Goal: Communication & Community: Answer question/provide support

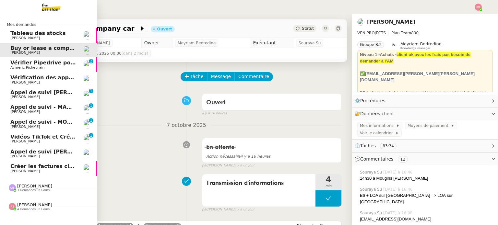
click at [43, 62] on span "Vérifier Pipedrive pour [PERSON_NAME]" at bounding box center [68, 63] width 116 height 6
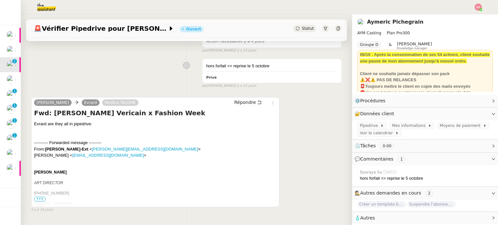
scroll to position [243, 0]
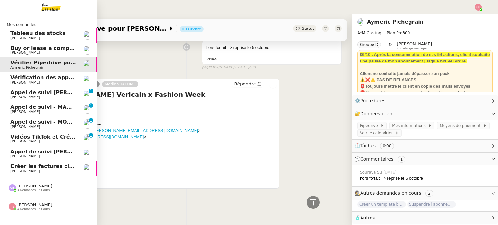
click at [44, 46] on span "Buy or lease a company car" at bounding box center [50, 48] width 80 height 6
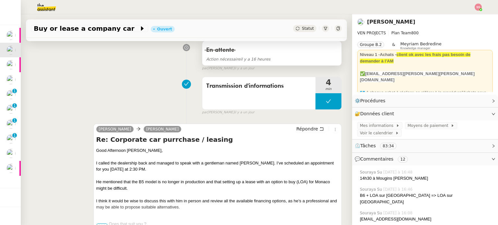
scroll to position [97, 0]
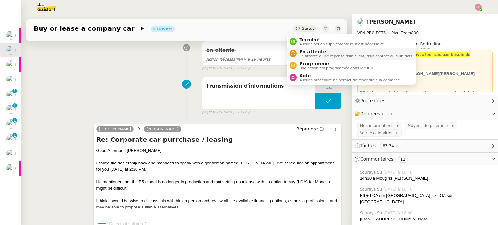
click at [299, 51] on div "En attente En attente d'une réponse d'un client, d'un contact ou d'un tiers." at bounding box center [355, 53] width 117 height 9
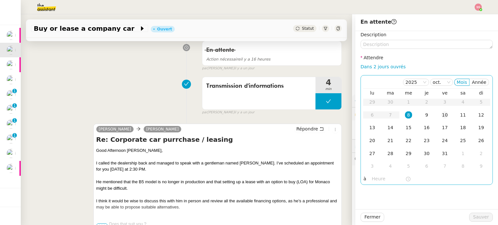
click at [442, 114] on div "10" at bounding box center [445, 115] width 7 height 7
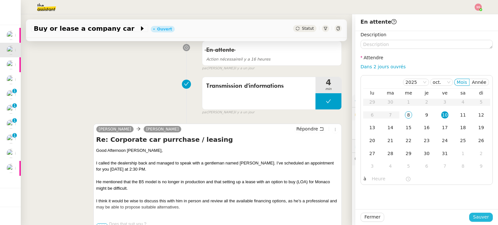
click at [473, 216] on span "Sauver" at bounding box center [481, 217] width 16 height 7
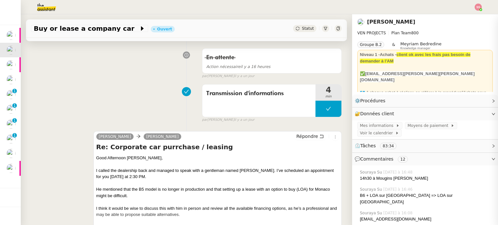
scroll to position [105, 0]
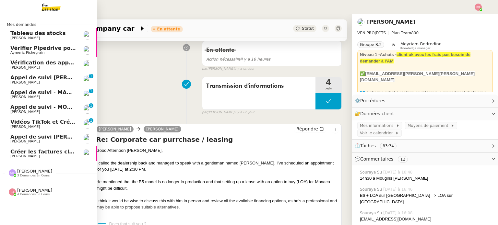
click at [47, 138] on span "Appel de suivi [PERSON_NAME] - GLOBAL POS" at bounding box center [77, 137] width 134 height 6
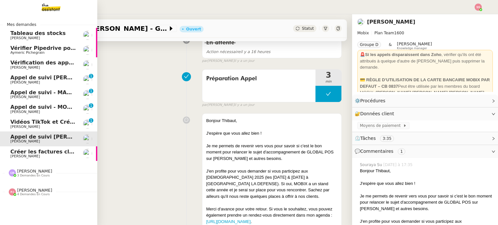
click at [51, 111] on span "[PERSON_NAME]" at bounding box center [43, 112] width 66 height 4
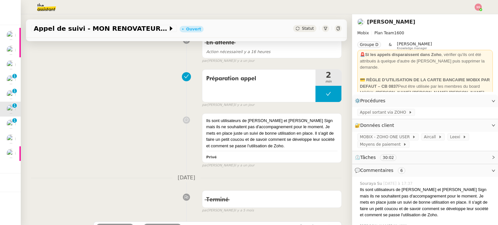
scroll to position [105, 0]
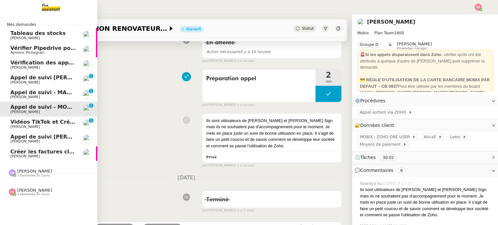
click at [38, 88] on link "Appel de suivi - MADFLY - [PERSON_NAME] [PERSON_NAME] 0 1 2 3 4 5 6 7 8 9" at bounding box center [48, 94] width 97 height 15
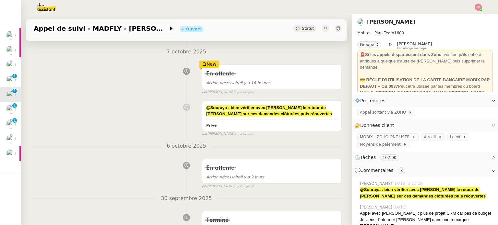
scroll to position [40, 0]
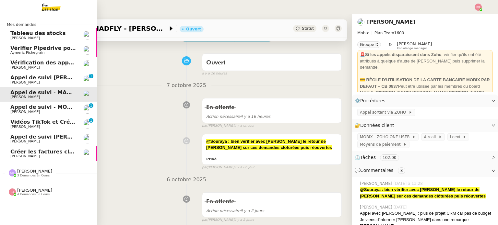
click at [58, 61] on span "Vérification des appels sortants - octobre 2025" at bounding box center [79, 63] width 138 height 6
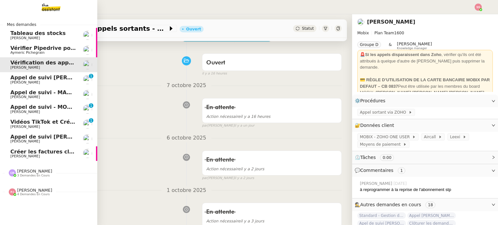
click at [62, 44] on link "Vérifier Pipedrive pour [PERSON_NAME] [PERSON_NAME]" at bounding box center [48, 50] width 97 height 15
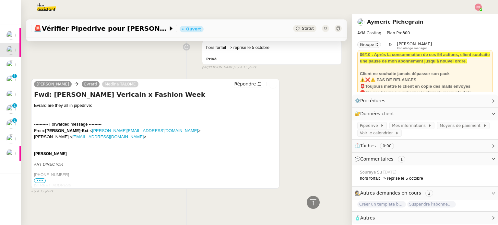
scroll to position [243, 0]
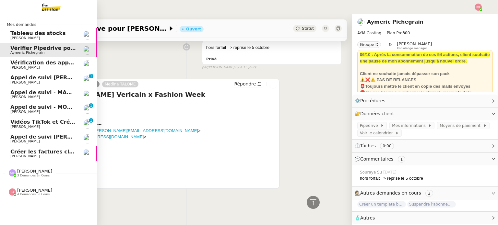
click at [44, 149] on span "Créer les factures clients" at bounding box center [46, 152] width 73 height 6
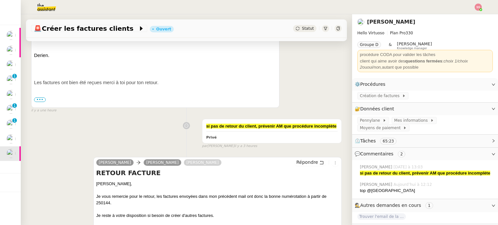
scroll to position [30, 0]
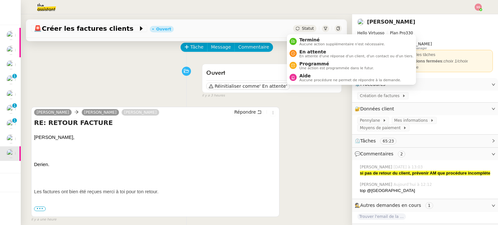
click at [302, 26] on span "Statut" at bounding box center [308, 28] width 12 height 5
click at [303, 51] on span "En attente" at bounding box center [356, 51] width 114 height 5
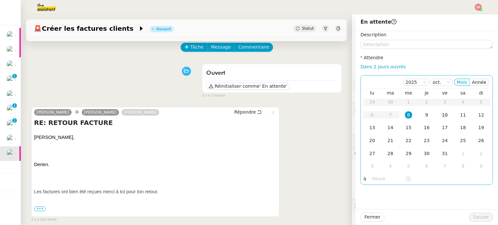
click at [442, 115] on div "10" at bounding box center [445, 115] width 7 height 7
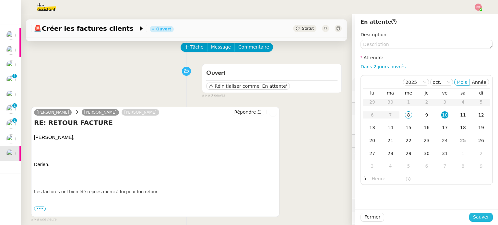
click at [475, 216] on span "Sauver" at bounding box center [481, 217] width 16 height 7
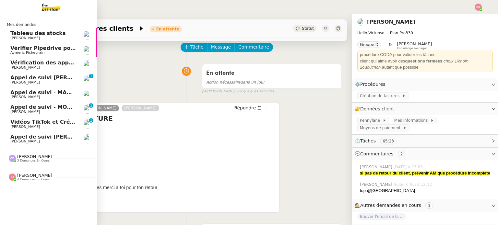
click at [31, 134] on link "Appel de suivi [PERSON_NAME] - GLOBAL POS [PERSON_NAME]" at bounding box center [48, 139] width 97 height 15
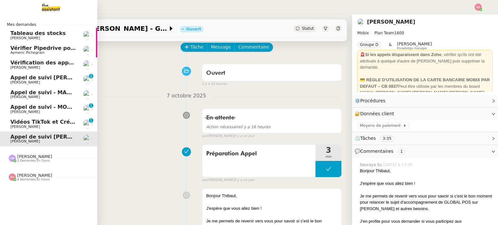
click at [61, 76] on span "Appel de suivi [PERSON_NAME]" at bounding box center [55, 78] width 91 height 6
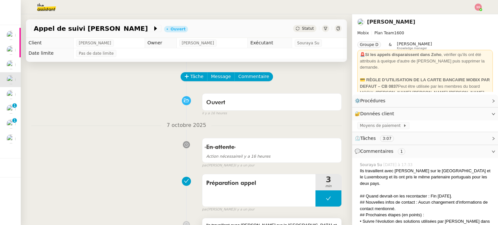
scroll to position [65, 0]
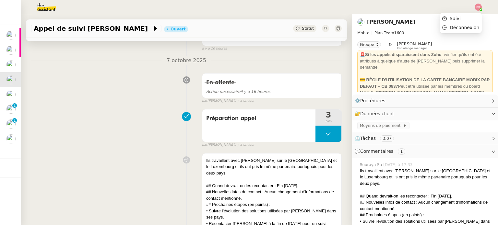
click at [480, 4] on div at bounding box center [478, 7] width 7 height 7
click at [463, 16] on li "Suivi" at bounding box center [461, 18] width 42 height 9
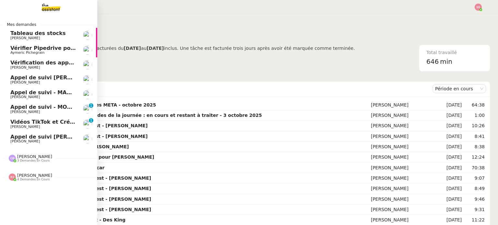
click at [23, 125] on span "[PERSON_NAME]" at bounding box center [25, 127] width 30 height 4
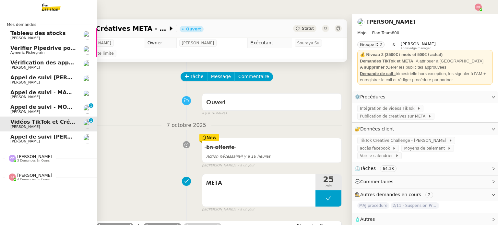
click at [35, 136] on span "Appel de suivi [PERSON_NAME] - GLOBAL POS" at bounding box center [77, 137] width 134 height 6
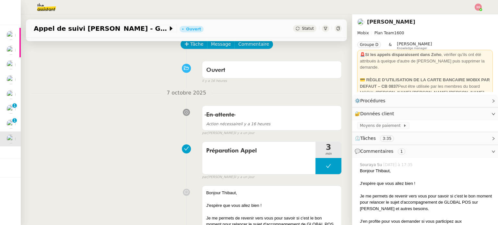
scroll to position [65, 0]
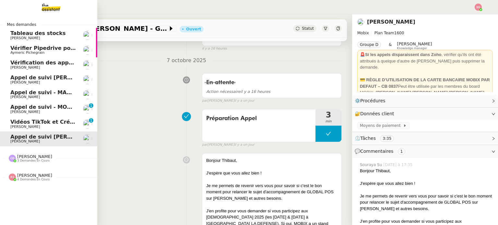
click at [40, 52] on span "Aymeric Pichegrain" at bounding box center [43, 53] width 66 height 4
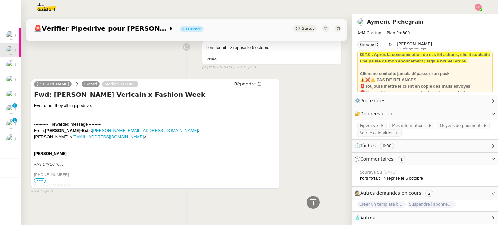
scroll to position [243, 0]
click at [42, 179] on span "•••" at bounding box center [40, 181] width 12 height 5
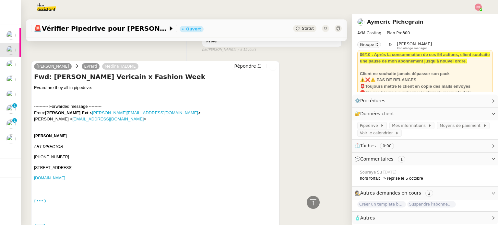
scroll to position [260, 0]
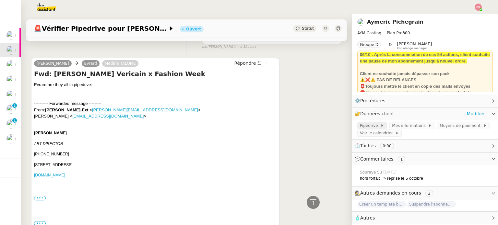
click at [360, 123] on span "Pipedrive" at bounding box center [370, 126] width 20 height 6
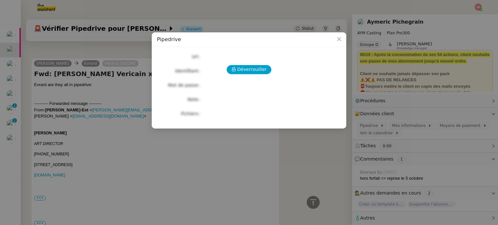
click at [270, 74] on div "Déverrouiller" at bounding box center [249, 69] width 184 height 9
click at [265, 71] on span "Déverrouiller" at bounding box center [252, 69] width 30 height 7
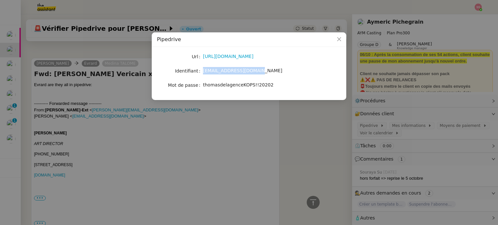
drag, startPoint x: 255, startPoint y: 70, endPoint x: 202, endPoint y: 70, distance: 52.9
click at [202, 70] on nz-form-item "Identifiant [EMAIL_ADDRESS][DOMAIN_NAME]" at bounding box center [249, 71] width 184 height 9
copy nz-form-item "[EMAIL_ADDRESS][DOMAIN_NAME]"
click at [233, 86] on span "thomasdelagenceKOPS!!20202" at bounding box center [238, 84] width 71 height 5
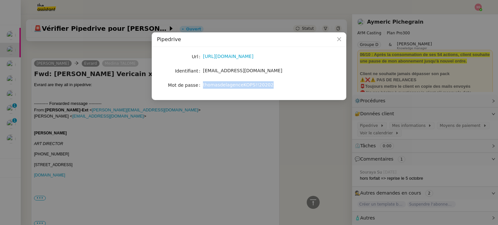
click at [233, 86] on span "thomasdelagenceKOPS!!20202" at bounding box center [238, 84] width 71 height 5
copy span "thomasdelagenceKOPS!!20202"
click at [87, 67] on nz-modal-container "Pipedrive Url [URL][DOMAIN_NAME] Identifiant [EMAIL_ADDRESS][DOMAIN_NAME] Mot d…" at bounding box center [249, 112] width 498 height 225
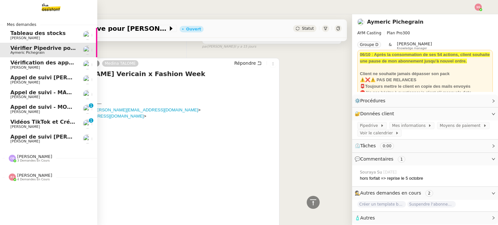
click at [26, 126] on span "[PERSON_NAME]" at bounding box center [25, 127] width 30 height 4
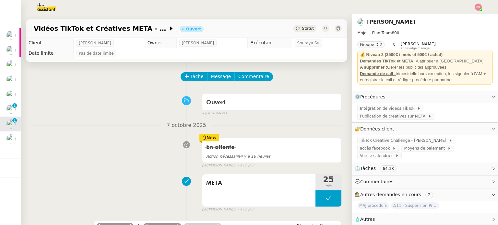
scroll to position [32, 0]
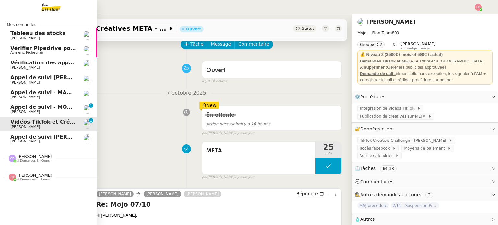
click at [43, 53] on span "Aymeric Pichegrain" at bounding box center [43, 53] width 66 height 4
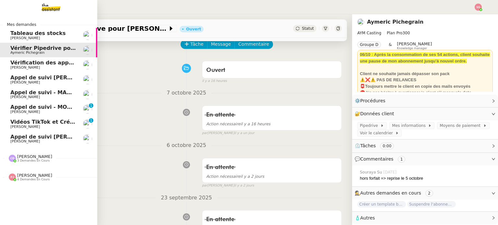
click at [23, 160] on span "3 demandes en cours" at bounding box center [33, 161] width 32 height 4
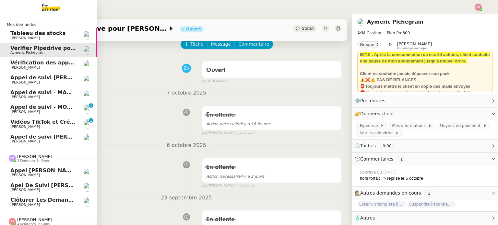
scroll to position [6, 0]
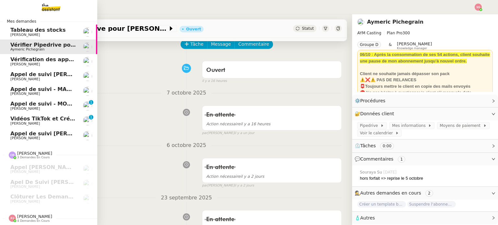
click at [31, 215] on span "[PERSON_NAME]" at bounding box center [34, 216] width 35 height 5
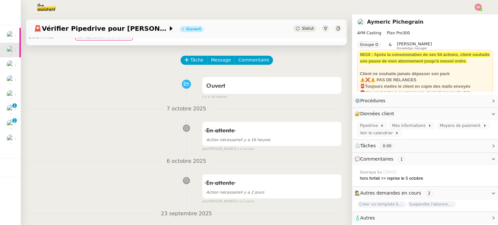
scroll to position [32, 0]
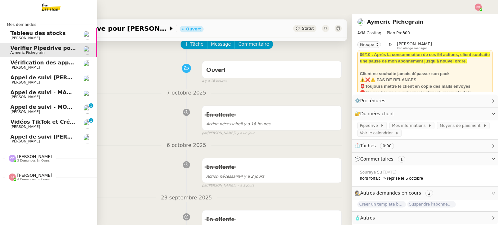
click at [35, 62] on span "Vérification des appels sortants - octobre 2025" at bounding box center [79, 63] width 138 height 6
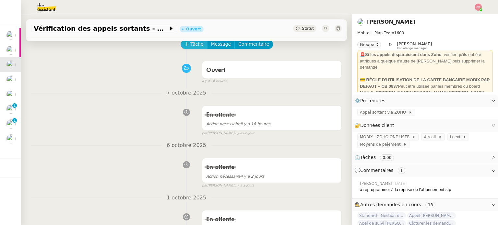
click at [195, 45] on span "Tâche" at bounding box center [196, 44] width 13 height 7
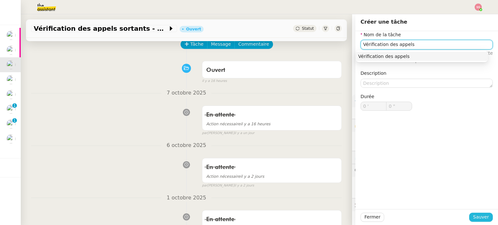
type input "Vérification des appels"
click at [475, 214] on span "Sauver" at bounding box center [481, 217] width 16 height 7
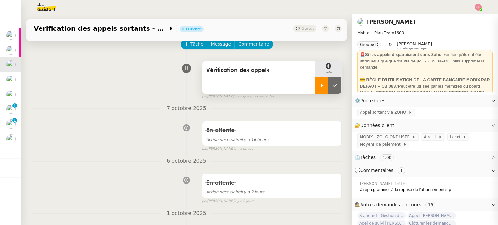
click at [320, 87] on icon at bounding box center [322, 85] width 5 height 5
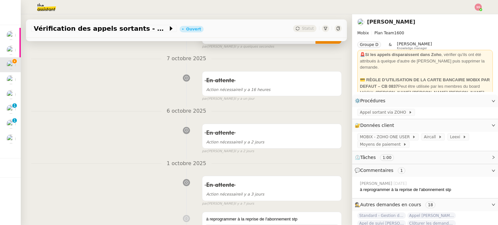
scroll to position [130, 0]
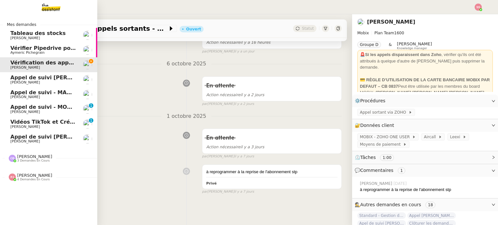
click at [25, 161] on span "3 demandes en cours" at bounding box center [33, 161] width 32 height 4
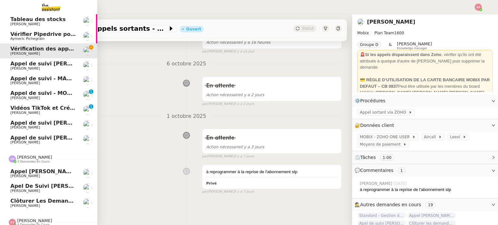
scroll to position [21, 0]
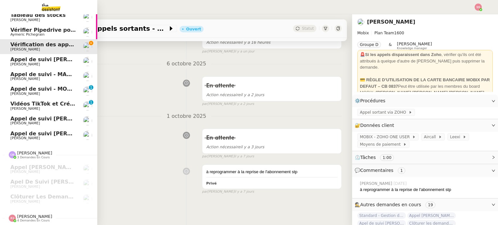
click at [35, 214] on span "[PERSON_NAME]" at bounding box center [34, 216] width 35 height 5
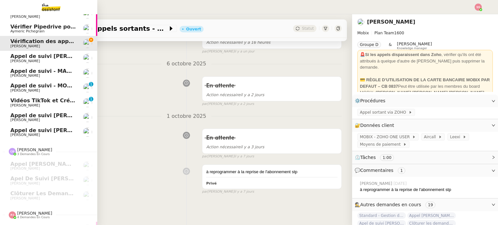
click at [58, 135] on span "[PERSON_NAME]" at bounding box center [43, 135] width 66 height 4
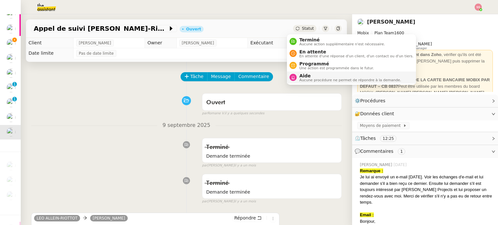
click at [300, 79] on span "Aucune procédure ne permet de répondre à la demande." at bounding box center [350, 81] width 102 height 4
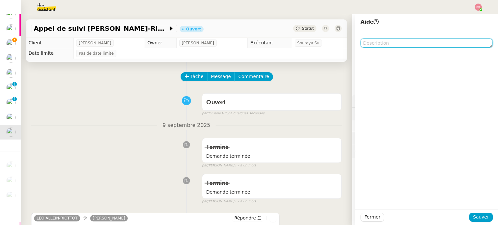
click at [390, 45] on textarea at bounding box center [427, 43] width 132 height 9
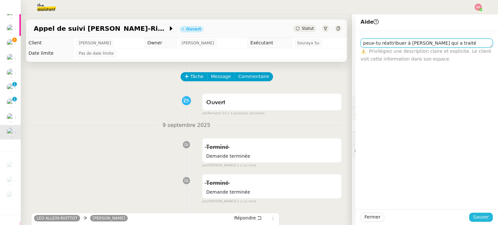
type textarea "peux-tu réattribuer à [PERSON_NAME] qui a traité initialement la dde ?"
click at [469, 216] on button "Sauver" at bounding box center [481, 217] width 24 height 9
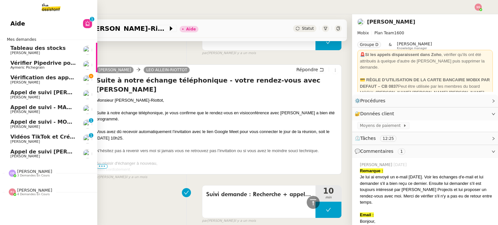
click at [17, 85] on link "Vérification des appels sortants - [DATE] [PERSON_NAME]" at bounding box center [48, 79] width 97 height 15
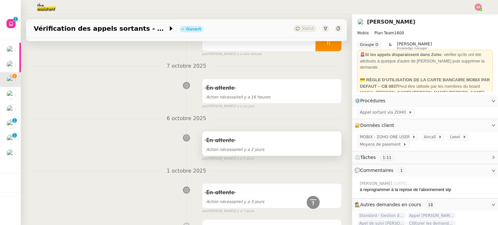
scroll to position [4, 0]
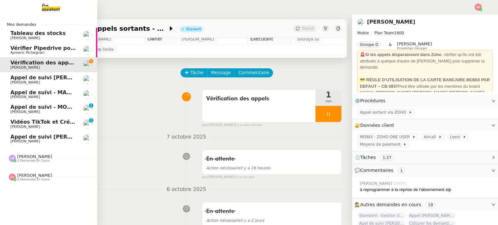
click at [31, 174] on span "[PERSON_NAME]" at bounding box center [34, 175] width 35 height 5
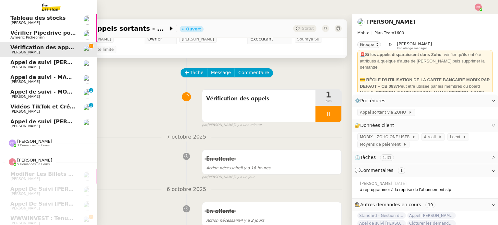
scroll to position [0, 0]
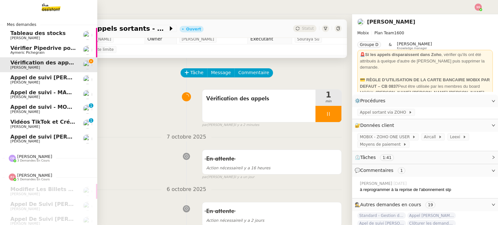
click at [49, 54] on span "Aymeric Pichegrain" at bounding box center [43, 53] width 66 height 4
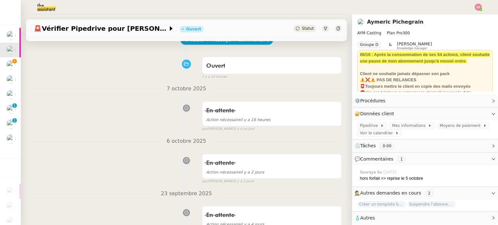
scroll to position [36, 0]
click at [242, 45] on button "Commentaire" at bounding box center [254, 40] width 39 height 9
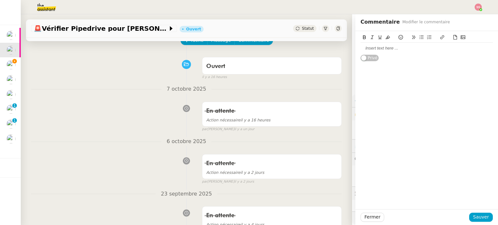
click at [399, 46] on div at bounding box center [427, 48] width 132 height 6
paste div
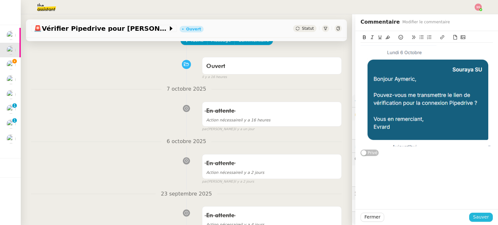
click at [483, 219] on span "Sauver" at bounding box center [481, 217] width 16 height 7
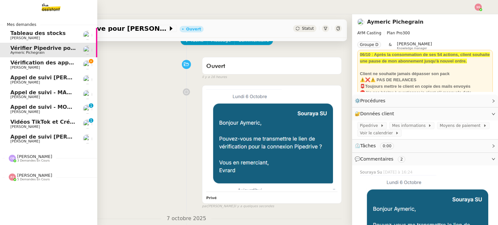
click at [37, 57] on link "Vérifier Pipedrive pour [PERSON_NAME] [PERSON_NAME]" at bounding box center [48, 50] width 97 height 15
click at [45, 63] on span "Vérification des appels sortants - octobre 2025" at bounding box center [79, 63] width 138 height 6
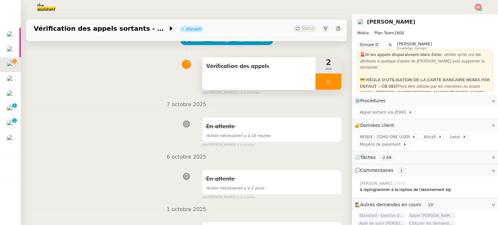
click at [332, 81] on div at bounding box center [329, 82] width 26 height 16
click at [332, 82] on button at bounding box center [335, 82] width 13 height 16
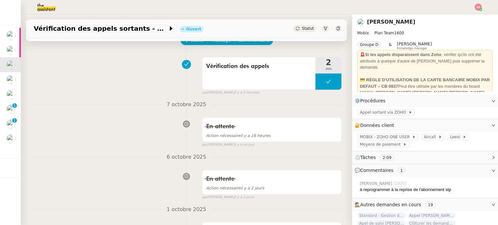
click at [296, 28] on icon at bounding box center [298, 29] width 4 height 4
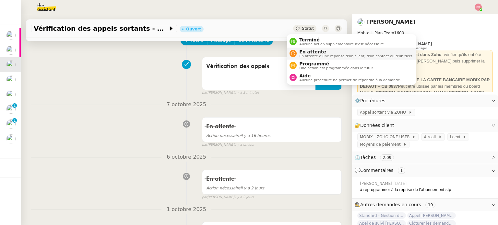
click at [304, 50] on span "En attente" at bounding box center [356, 51] width 114 height 5
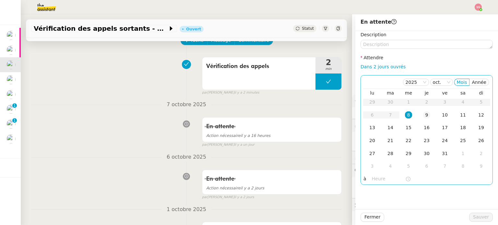
click at [418, 112] on td "9" at bounding box center [427, 115] width 18 height 13
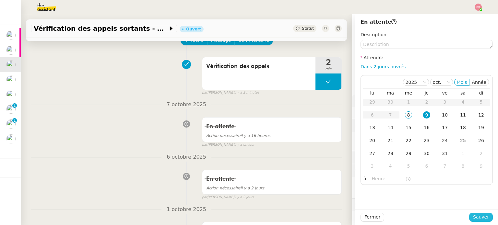
click at [477, 218] on span "Sauver" at bounding box center [481, 217] width 16 height 7
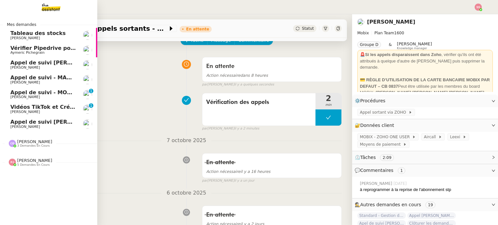
click at [39, 49] on span "Vérifier Pipedrive pour [PERSON_NAME]" at bounding box center [68, 48] width 116 height 6
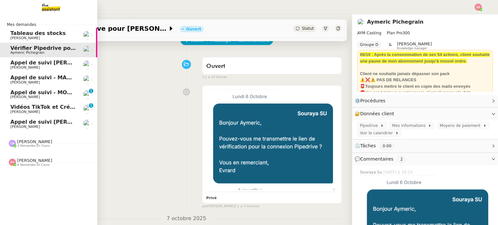
click at [44, 68] on span "[PERSON_NAME]" at bounding box center [43, 68] width 66 height 4
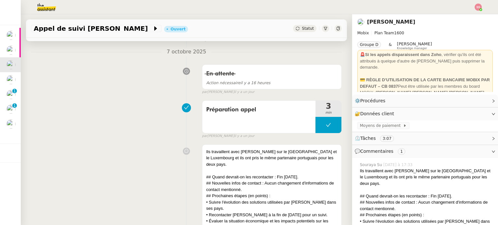
scroll to position [101, 0]
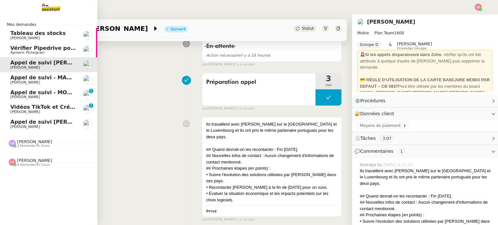
click at [30, 77] on span "Appel de suivi - MADFLY - [PERSON_NAME]" at bounding box center [72, 78] width 125 height 6
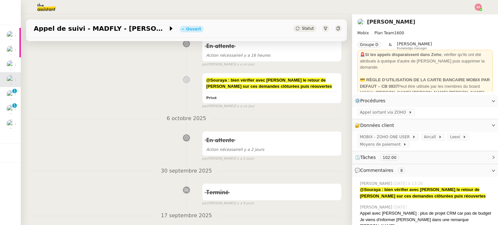
click at [293, 28] on div "Statut" at bounding box center [304, 28] width 23 height 7
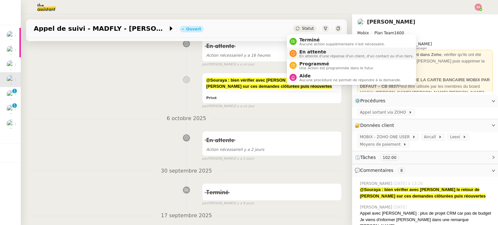
click at [297, 50] on div "En attente En attente d'une réponse d'un client, d'un contact ou d'un tiers." at bounding box center [355, 53] width 117 height 9
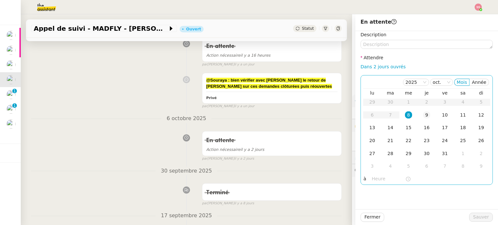
click at [418, 117] on td "9" at bounding box center [427, 115] width 18 height 13
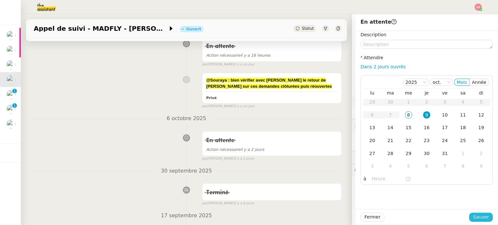
click at [475, 219] on span "Sauver" at bounding box center [481, 217] width 16 height 7
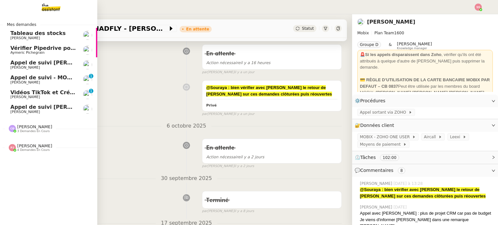
click at [36, 82] on span "[PERSON_NAME]" at bounding box center [43, 83] width 66 height 4
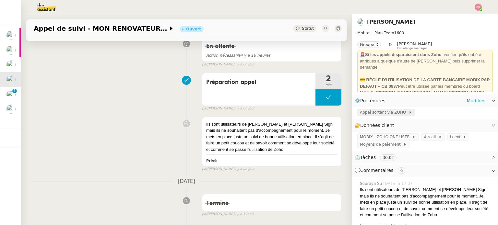
click at [370, 113] on span "Appel sortant via ZOHO" at bounding box center [384, 112] width 49 height 6
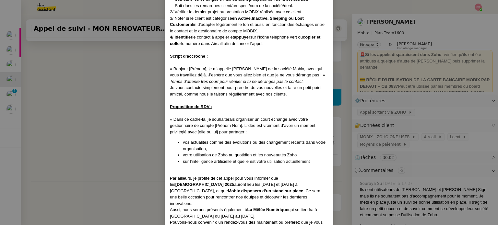
scroll to position [361, 0]
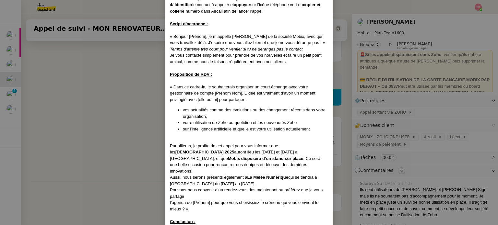
click at [150, 127] on nz-modal-container "Créé le [DATE] MAJ le [DATE] Contexte : Cette procédure s’applique lors du trai…" at bounding box center [249, 112] width 498 height 225
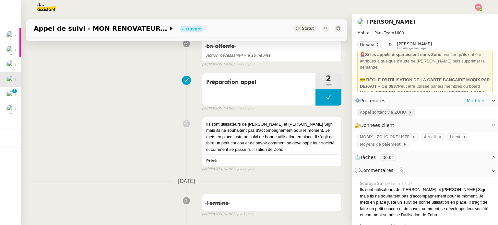
click at [388, 115] on span "Appel sortant via ZOHO" at bounding box center [384, 112] width 49 height 6
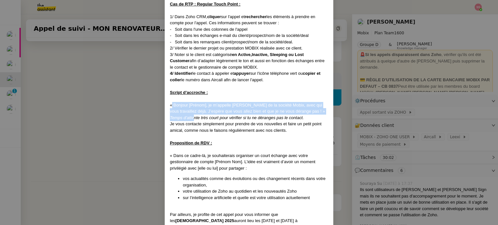
scroll to position [324, 0]
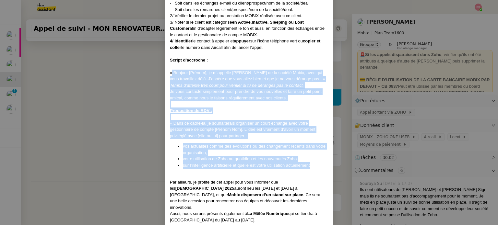
drag, startPoint x: 171, startPoint y: 98, endPoint x: 309, endPoint y: 159, distance: 150.8
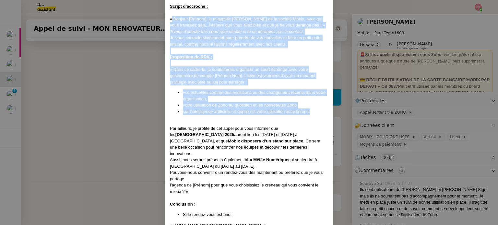
scroll to position [389, 0]
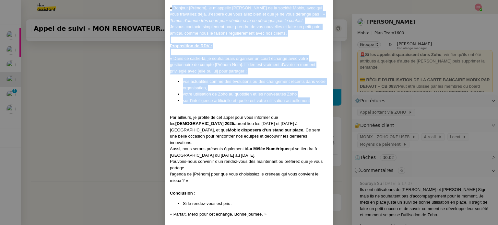
copy div "Bonjour [Prénom], je m’appelle [PERSON_NAME] de la société Mobix, avec qui vous…"
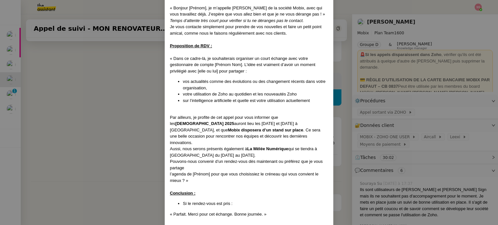
click at [126, 115] on nz-modal-container "Créé le [DATE] MAJ le [DATE] Contexte : Cette procédure s’applique lors du trai…" at bounding box center [249, 112] width 498 height 225
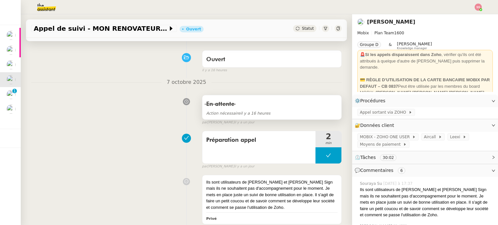
scroll to position [0, 0]
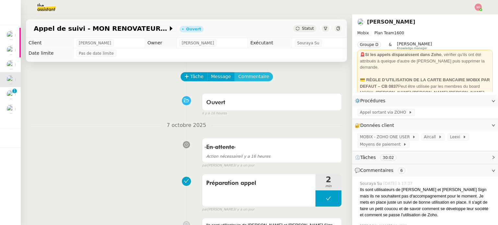
click at [239, 80] on span "Commentaire" at bounding box center [253, 76] width 31 height 7
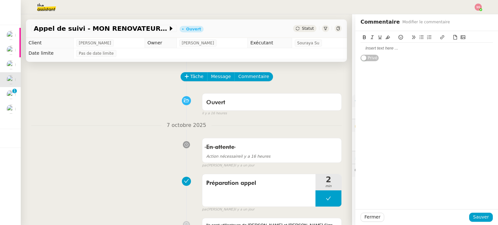
click at [377, 55] on div "Privé" at bounding box center [427, 46] width 132 height 30
click at [385, 51] on div at bounding box center [427, 48] width 132 height 6
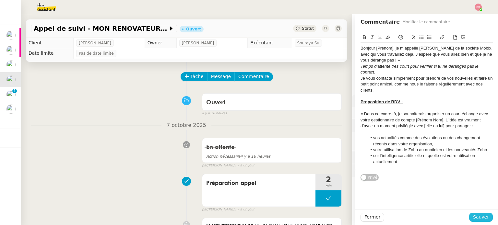
click at [470, 217] on button "Sauver" at bounding box center [481, 217] width 24 height 9
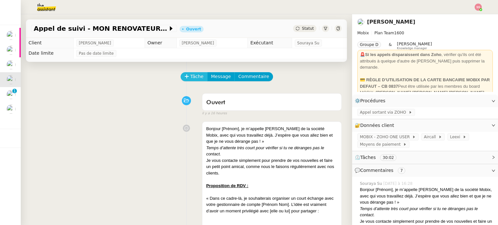
click at [193, 79] on span "Tâche" at bounding box center [196, 76] width 13 height 7
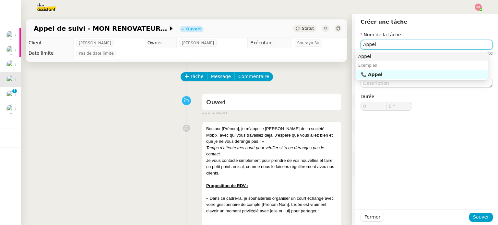
click at [402, 57] on div "Appel" at bounding box center [421, 57] width 127 height 6
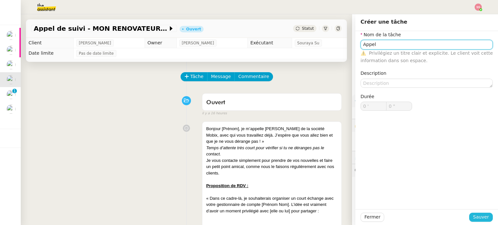
type input "Appel"
click at [480, 214] on span "Sauver" at bounding box center [481, 217] width 16 height 7
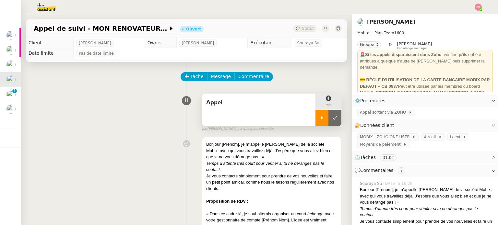
click at [316, 125] on div at bounding box center [322, 118] width 13 height 16
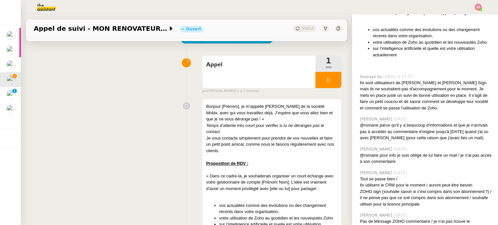
scroll to position [32, 0]
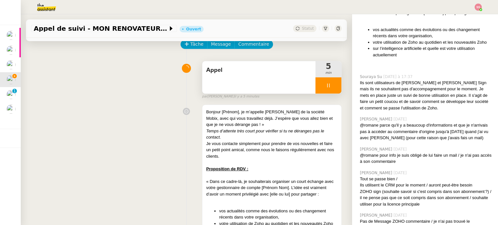
click at [322, 91] on div at bounding box center [329, 86] width 26 height 16
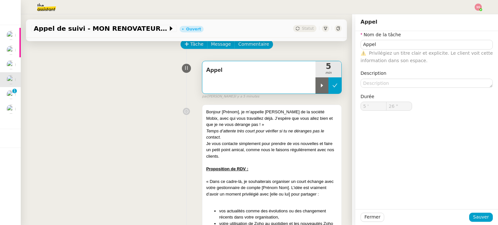
click at [330, 89] on button at bounding box center [335, 86] width 13 height 16
type input "Appel"
type input "5 '"
type input "26 ""
type input "Appel"
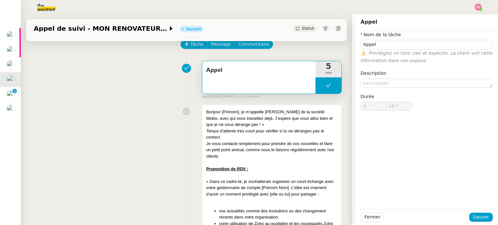
type input "5 '"
type input "26 ""
click at [86, 87] on div "Appel 5 min false par [PERSON_NAME] il y a 5 minutes" at bounding box center [186, 79] width 311 height 42
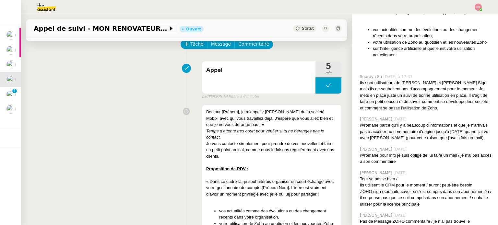
scroll to position [162, 0]
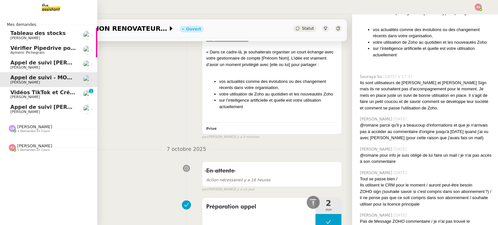
click at [30, 50] on span "Vérifier Pipedrive pour [PERSON_NAME]" at bounding box center [68, 48] width 116 height 6
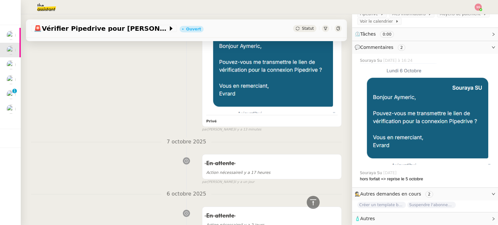
scroll to position [65, 0]
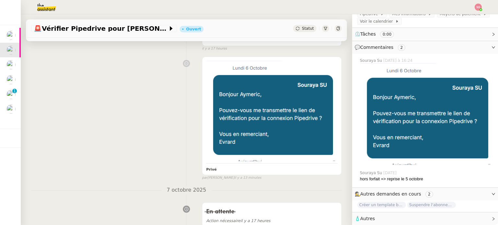
click at [302, 26] on span "Statut" at bounding box center [308, 28] width 12 height 5
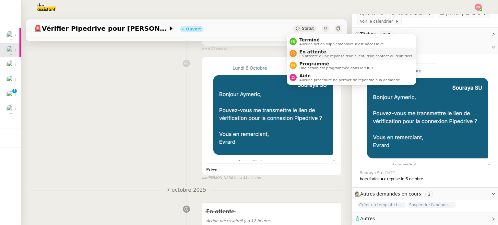
click at [303, 52] on span "En attente" at bounding box center [356, 51] width 114 height 5
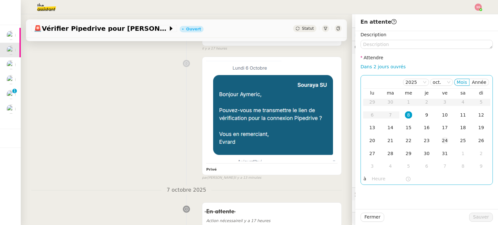
scroll to position [113, 0]
click at [442, 115] on div "10" at bounding box center [445, 115] width 7 height 7
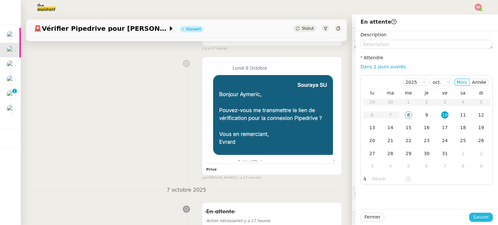
click at [474, 214] on span "Sauver" at bounding box center [481, 217] width 16 height 7
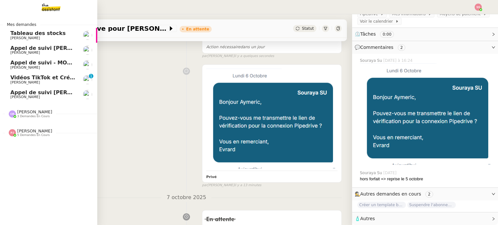
scroll to position [113, 0]
click at [51, 74] on link "Vidéos TikTok et Créatives META - [DATE] [PERSON_NAME] 0 1 2 3 4 5 6 7 8 9" at bounding box center [48, 79] width 97 height 15
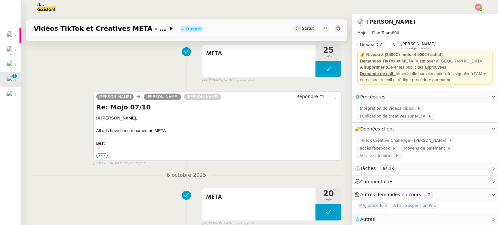
scroll to position [65, 0]
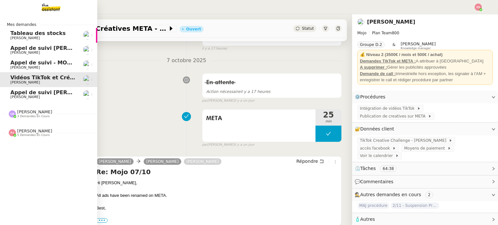
click at [63, 65] on span "Appel de suivi - MON RENOVATEUR LOCAL - [PERSON_NAME]" at bounding box center [98, 63] width 176 height 6
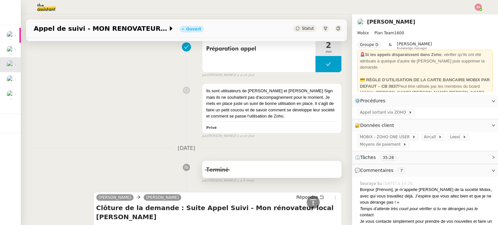
scroll to position [324, 0]
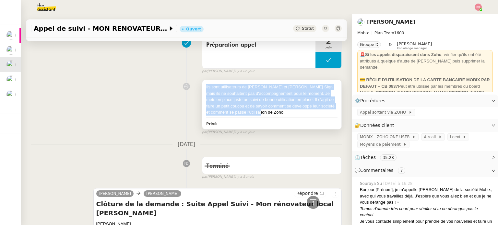
drag, startPoint x: 200, startPoint y: 87, endPoint x: 283, endPoint y: 113, distance: 87.0
click at [283, 113] on div "Ils sont utilisateurs de [PERSON_NAME] et [PERSON_NAME] Sign mais ils ne souhai…" at bounding box center [271, 104] width 139 height 49
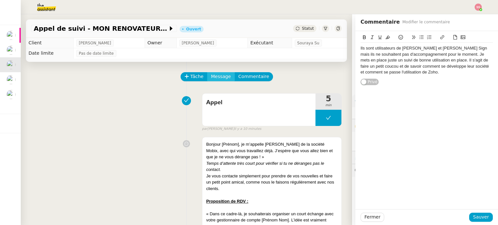
click at [218, 79] on span "Message" at bounding box center [221, 76] width 20 height 7
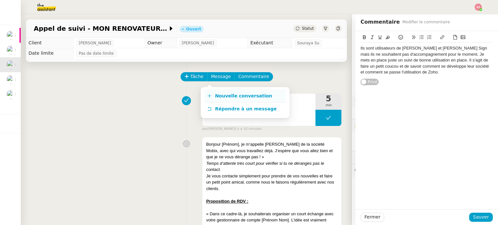
click at [235, 92] on link "Nouvelle conversation" at bounding box center [245, 96] width 81 height 13
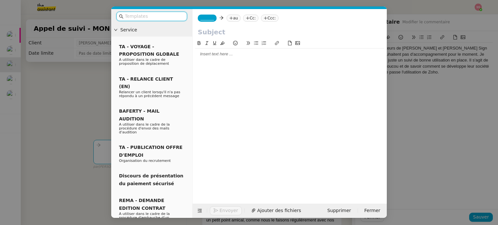
click at [231, 54] on div at bounding box center [289, 54] width 189 height 6
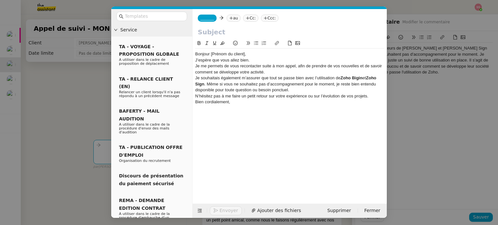
click at [256, 56] on div "Bonjour [Prénom du client]," at bounding box center [289, 54] width 189 height 6
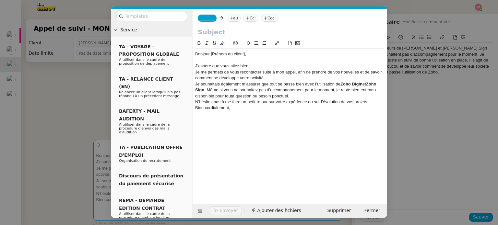
click at [251, 65] on div "J’espère que vous allez bien." at bounding box center [289, 66] width 189 height 6
click at [278, 76] on div "Je me permets de vous recontacter suite à mon appel, afin de prendre de vos nou…" at bounding box center [289, 75] width 189 height 12
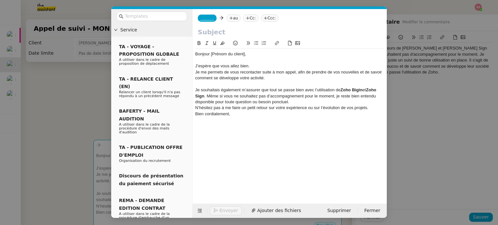
click at [302, 100] on div "Je souhaitais également m’assurer que tout se passe bien avec l’utilisation de …" at bounding box center [289, 96] width 189 height 18
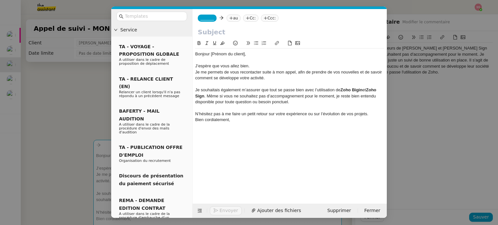
click at [375, 116] on div "N’hésitez pas à me faire un petit retour sur votre expérience ou sur l’évolutio…" at bounding box center [289, 114] width 189 height 6
click at [232, 15] on nz-tag "au" at bounding box center [234, 18] width 14 height 7
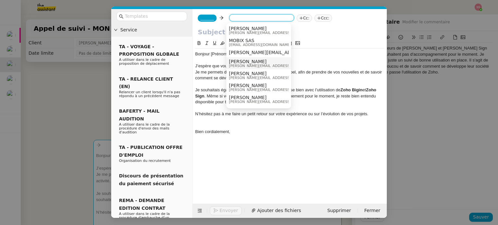
paste input "[PERSON_NAME][EMAIL_ADDRESS][DOMAIN_NAME]"
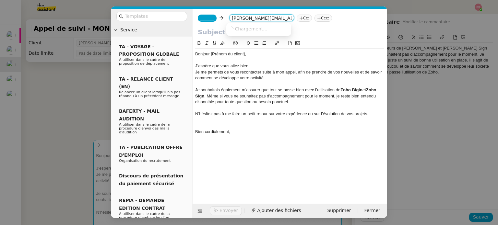
scroll to position [0, 13]
type input "[PERSON_NAME][EMAIL_ADDRESS][DOMAIN_NAME]"
click at [262, 28] on span "[PERSON_NAME][EMAIL_ADDRESS][DOMAIN_NAME]" at bounding box center [287, 28] width 117 height 5
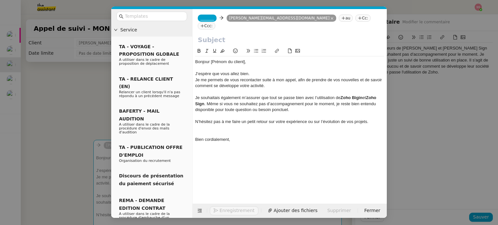
click at [358, 19] on icon at bounding box center [360, 18] width 4 height 4
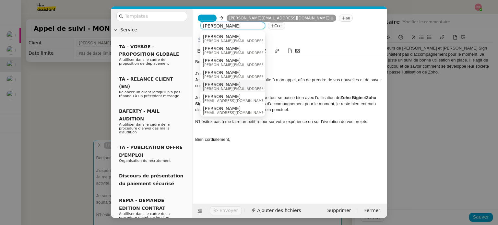
type input "[PERSON_NAME]"
click at [228, 82] on span "[PERSON_NAME]" at bounding box center [249, 84] width 92 height 5
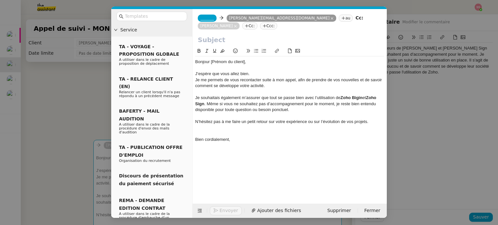
click at [211, 18] on span "_______" at bounding box center [207, 18] width 14 height 5
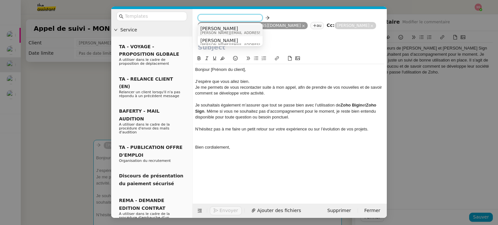
click at [222, 30] on span "[PERSON_NAME]" at bounding box center [246, 28] width 92 height 5
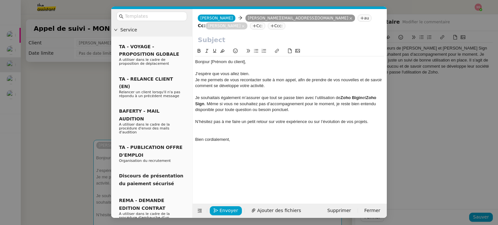
click at [230, 133] on div at bounding box center [289, 134] width 189 height 6
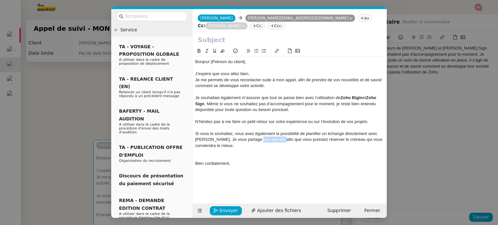
drag, startPoint x: 254, startPoint y: 141, endPoint x: 276, endPoint y: 140, distance: 21.8
click at [276, 140] on div "Si vous le souhaitez, vous avez également la possibilité de planifier un échang…" at bounding box center [289, 140] width 189 height 18
click at [276, 142] on div "Si vous le souhaitez, vous avez également la possibilité de planifier un échang…" at bounding box center [289, 140] width 189 height 18
drag, startPoint x: 277, startPoint y: 140, endPoint x: 255, endPoint y: 139, distance: 22.7
click at [255, 139] on div "Si vous le souhaitez, vous avez également la possibilité de planifier un échang…" at bounding box center [289, 140] width 189 height 18
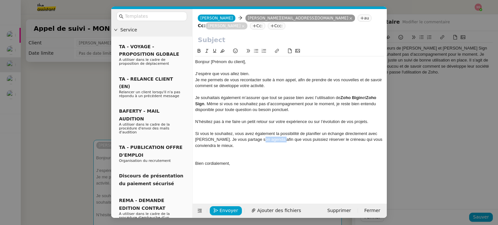
click at [278, 51] on icon at bounding box center [277, 51] width 5 height 5
paste input "[URL][DOMAIN_NAME]"
type input "[URL][DOMAIN_NAME]"
click at [308, 154] on link at bounding box center [304, 151] width 15 height 5
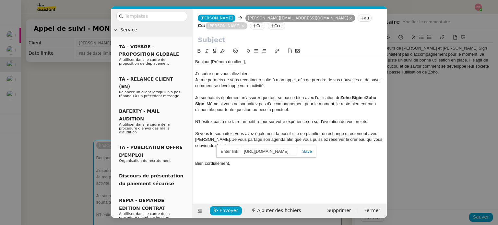
scroll to position [0, 0]
drag, startPoint x: 302, startPoint y: 152, endPoint x: 254, endPoint y: 72, distance: 93.4
click at [302, 152] on div at bounding box center [289, 152] width 189 height 6
click at [216, 42] on input "text" at bounding box center [290, 40] width 184 height 10
paste input "Suivi de votre utilisation de Zoho Bigin et Zoho Sign"
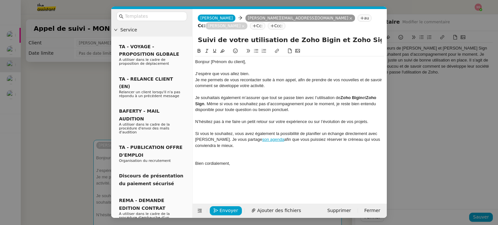
type input "Suivi de votre utilisation de Zoho Bigin et Zoho Sign"
click at [234, 104] on div "Je souhaitais également m’assurer que tout se passe bien avec l’utilisation de …" at bounding box center [289, 104] width 189 height 18
drag, startPoint x: 247, startPoint y: 62, endPoint x: 210, endPoint y: 63, distance: 36.7
click at [210, 63] on div "Bonjour [Prénom du client]," at bounding box center [289, 62] width 189 height 6
click at [266, 74] on div "J’espère que vous allez bien." at bounding box center [289, 74] width 189 height 6
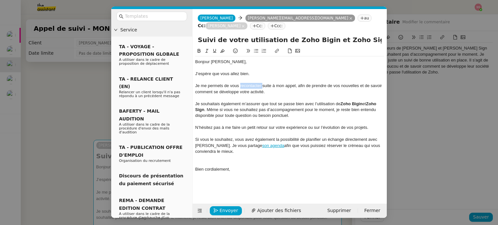
drag, startPoint x: 262, startPoint y: 85, endPoint x: 241, endPoint y: 85, distance: 21.4
click at [241, 85] on div "Je me permets de vous recontacter suite à mon appel, afin de prendre de vos nou…" at bounding box center [289, 89] width 189 height 12
click at [233, 211] on span "Envoyer" at bounding box center [229, 210] width 18 height 7
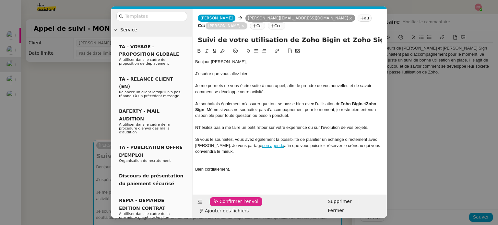
click at [233, 206] on span "Confirmer l'envoi" at bounding box center [239, 201] width 39 height 7
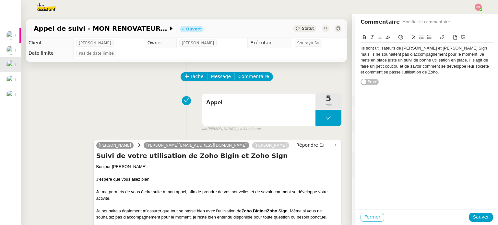
click at [366, 216] on span "Fermer" at bounding box center [373, 217] width 16 height 7
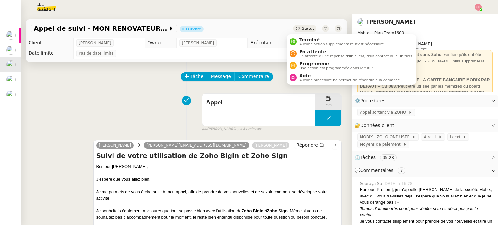
click at [296, 28] on icon at bounding box center [298, 29] width 4 height 4
click at [306, 55] on span "En attente d'une réponse d'un client, d'un contact ou d'un tiers." at bounding box center [356, 57] width 114 height 4
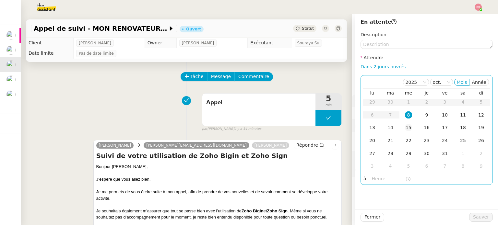
click at [405, 127] on div "15" at bounding box center [408, 127] width 7 height 7
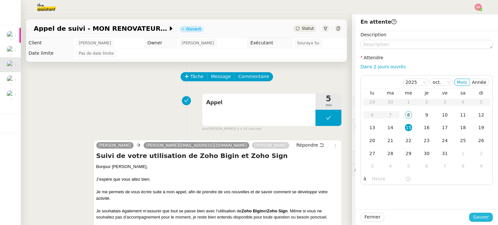
click at [473, 220] on span "Sauver" at bounding box center [481, 217] width 16 height 7
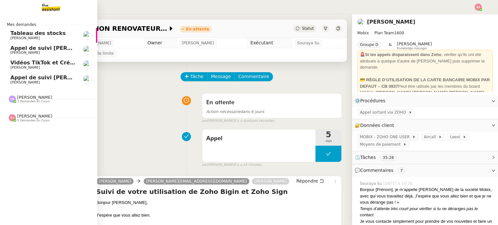
click at [25, 50] on span "Appel de suivi [PERSON_NAME]" at bounding box center [55, 48] width 91 height 6
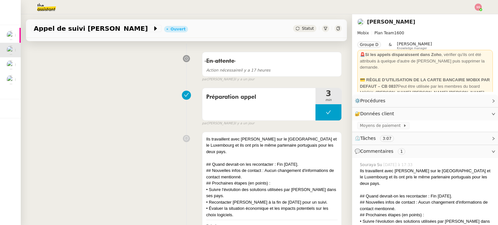
scroll to position [97, 0]
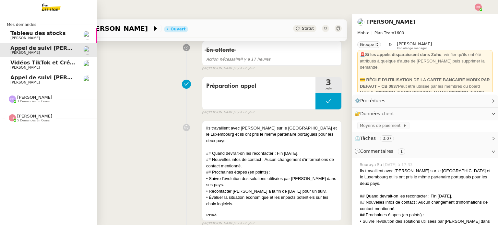
click at [22, 83] on span "[PERSON_NAME]" at bounding box center [25, 82] width 30 height 4
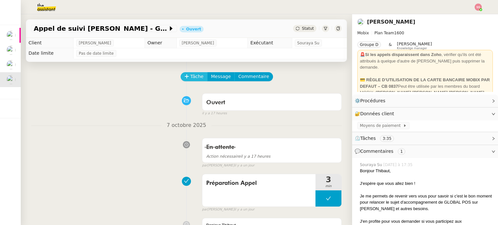
click at [190, 80] on span "Tâche" at bounding box center [196, 76] width 13 height 7
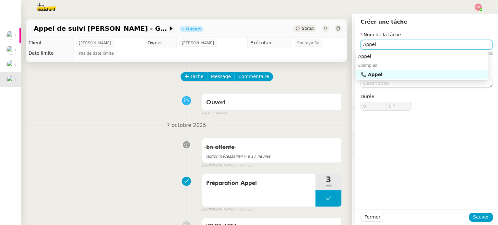
click at [371, 73] on div "📞 Appel" at bounding box center [423, 75] width 125 height 6
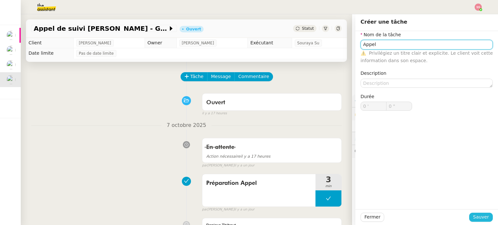
type input "Appel"
click at [473, 215] on span "Sauver" at bounding box center [481, 217] width 16 height 7
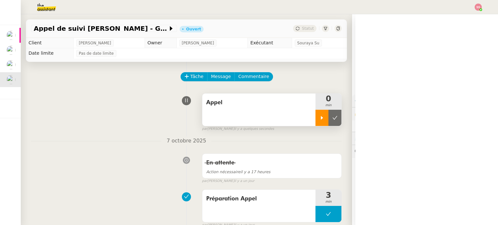
click at [316, 114] on div at bounding box center [322, 118] width 13 height 16
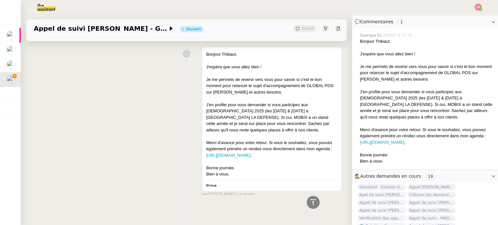
scroll to position [147, 0]
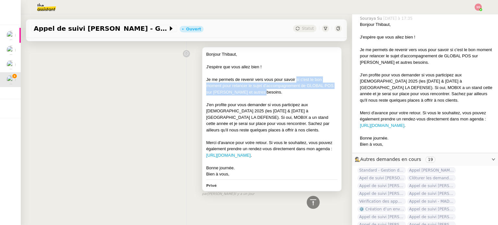
drag, startPoint x: 292, startPoint y: 79, endPoint x: 284, endPoint y: 92, distance: 15.5
click at [284, 92] on div "Je me permets de revenir vers vous pour savoir si c'est le bon moment pour rela…" at bounding box center [271, 86] width 131 height 19
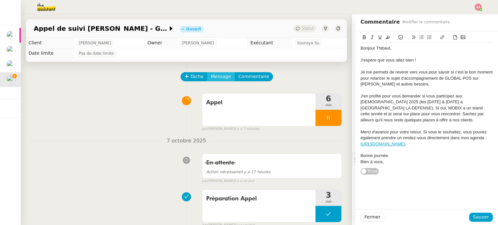
click at [212, 80] on span "Message" at bounding box center [221, 76] width 20 height 7
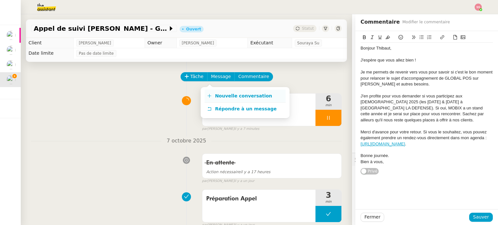
click at [224, 93] on span "Nouvelle conversation" at bounding box center [243, 95] width 57 height 5
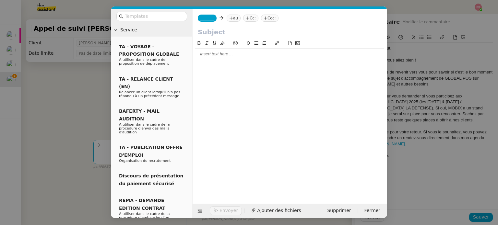
scroll to position [148, 0]
click at [230, 20] on icon at bounding box center [231, 18] width 4 height 4
paste input "[EMAIL_ADDRESS][DOMAIN_NAME]"
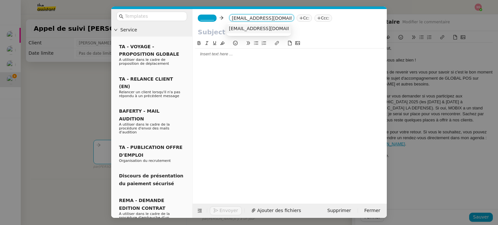
type input "[EMAIL_ADDRESS][DOMAIN_NAME]"
click at [250, 32] on nz-option-item "[EMAIL_ADDRESS][DOMAIN_NAME]" at bounding box center [258, 28] width 65 height 9
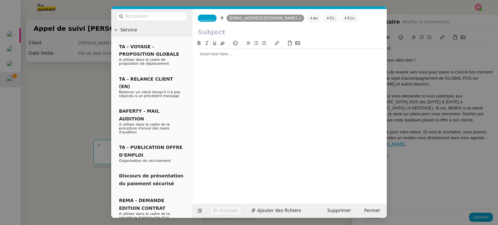
click at [206, 19] on span "_______" at bounding box center [207, 18] width 14 height 5
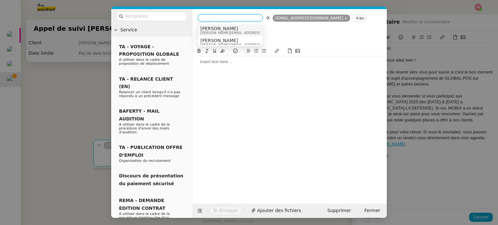
click at [226, 25] on nz-option-item "Alex [EMAIL_ADDRESS][DOMAIN_NAME]" at bounding box center [230, 30] width 65 height 12
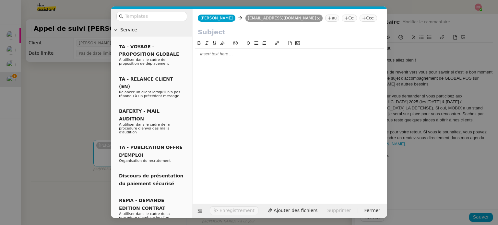
click at [360, 19] on nz-tag "Ccc:" at bounding box center [369, 18] width 18 height 7
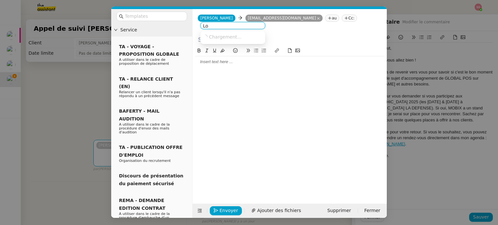
type input "L"
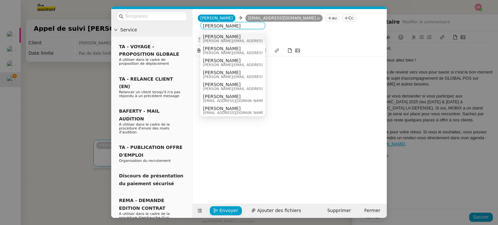
type input "[PERSON_NAME]"
click at [342, 16] on nz-tag "Cc:" at bounding box center [349, 18] width 15 height 7
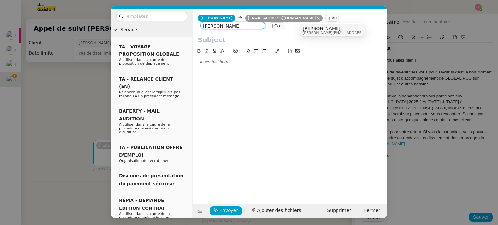
type input "[PERSON_NAME]"
click at [312, 32] on span "[PERSON_NAME][EMAIL_ADDRESS][DOMAIN_NAME]" at bounding box center [349, 33] width 92 height 4
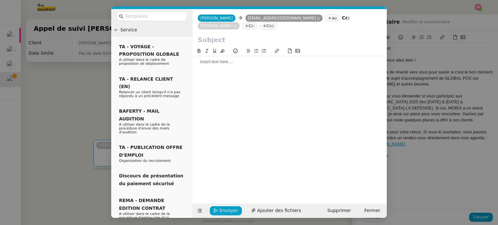
click at [286, 35] on input "text" at bounding box center [290, 40] width 184 height 10
paste input "Relance – Planification de notre réunion d’octobre"
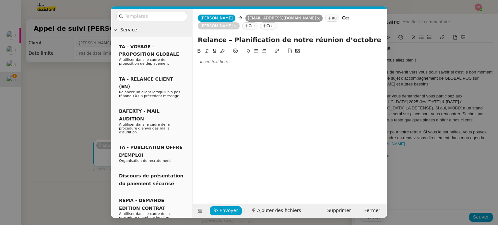
click at [231, 59] on div at bounding box center [289, 62] width 189 height 6
click at [198, 35] on input "Relance – Planification de notre réunion d’octobre" at bounding box center [290, 40] width 184 height 10
type input "MOBIX – Planification de notre réunion d’octobre"
click at [221, 59] on div at bounding box center [289, 62] width 189 height 6
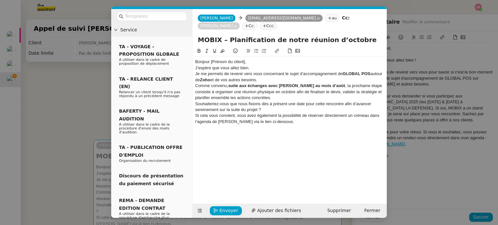
click at [253, 59] on div "Bonjour [Prénom du client]," at bounding box center [289, 62] width 189 height 6
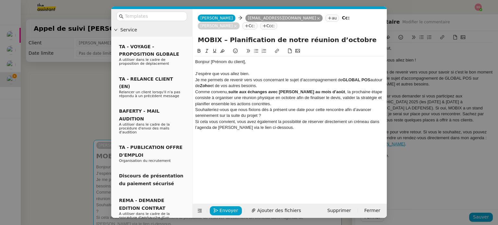
click at [250, 71] on div "J’espère que vous allez bien." at bounding box center [289, 74] width 189 height 6
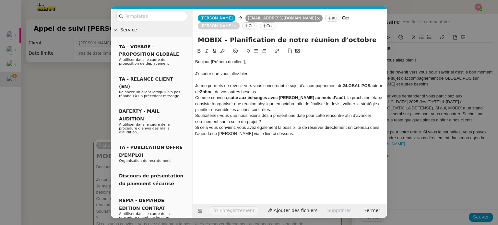
click at [278, 84] on div "Je me permets de revenir vers vous concernant le sujet d’accompagnement de GLOB…" at bounding box center [289, 89] width 189 height 12
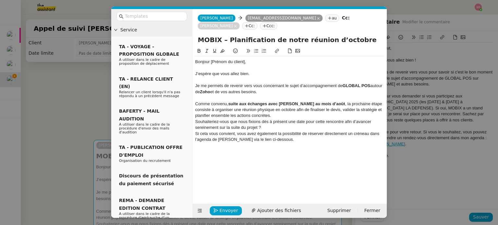
click at [267, 106] on div "Comme convenu, suite aux échanges avec [PERSON_NAME] au mois d’août , la procha…" at bounding box center [289, 110] width 189 height 18
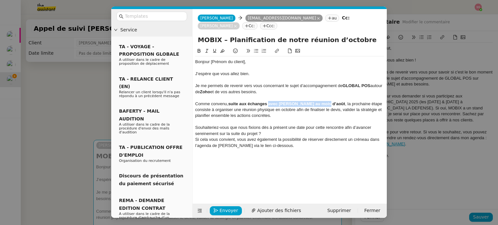
drag, startPoint x: 327, startPoint y: 96, endPoint x: 271, endPoint y: 96, distance: 56.5
click at [271, 102] on strong "suite aux échanges avec [PERSON_NAME] au mois d’août" at bounding box center [286, 104] width 117 height 5
drag, startPoint x: 257, startPoint y: 101, endPoint x: 275, endPoint y: 101, distance: 17.8
click at [275, 101] on div "Comme convenu, suite aux échanges mes collaborateurs au mois d'août , la procha…" at bounding box center [289, 110] width 189 height 18
click at [266, 101] on div "Comme convenu, suite aux échanges mes collaborateurs au mois d'août , la procha…" at bounding box center [289, 110] width 189 height 18
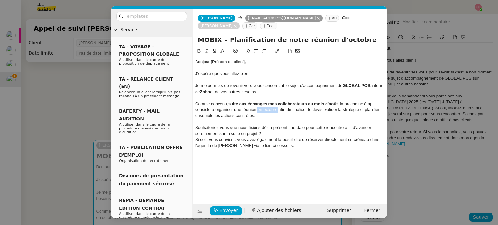
drag, startPoint x: 277, startPoint y: 103, endPoint x: 257, endPoint y: 101, distance: 19.6
click at [257, 101] on div "Comme convenu, suite aux échanges mes collaborateurs au mois d'août , la procha…" at bounding box center [289, 110] width 189 height 18
click at [269, 102] on strong "suite aux échanges mes collaborateurs au mois d'août" at bounding box center [283, 104] width 110 height 5
click at [271, 102] on strong "suite aux échanges avec mes collaborateurs au mois d'août" at bounding box center [288, 104] width 120 height 5
drag, startPoint x: 229, startPoint y: 95, endPoint x: 349, endPoint y: 96, distance: 119.7
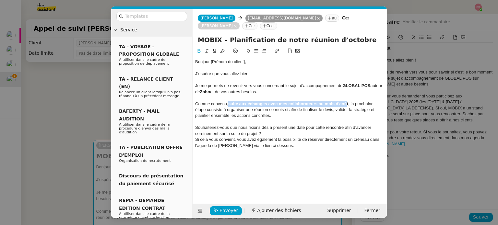
click at [349, 101] on div "Comme convenu, suite aux échanges avec mes collaborateurs au mois d'août , la p…" at bounding box center [289, 110] width 189 height 18
click at [348, 102] on strong "suite aux échanges avec mes collaborateurs au mois d'août" at bounding box center [288, 104] width 120 height 5
drag, startPoint x: 349, startPoint y: 96, endPoint x: 228, endPoint y: 95, distance: 121.0
click at [228, 101] on div "Comme convenu, suite aux échanges avec mes collaborateurs au mois d'août , la p…" at bounding box center [289, 110] width 189 height 18
click at [197, 49] on icon at bounding box center [199, 51] width 5 height 5
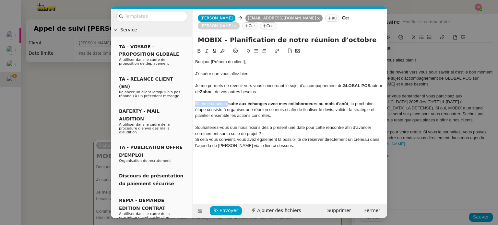
click at [198, 49] on icon at bounding box center [199, 51] width 3 height 4
click at [263, 103] on div "Comme convenu, suite aux échanges avec mes collaborateurs au mois d'août , la p…" at bounding box center [289, 110] width 189 height 18
drag, startPoint x: 229, startPoint y: 95, endPoint x: 350, endPoint y: 98, distance: 120.4
click at [350, 101] on div "Comme convenu, suite aux échanges avec mes collaborateurs au mois d'août , la p…" at bounding box center [289, 110] width 189 height 18
click at [199, 49] on icon at bounding box center [199, 51] width 5 height 5
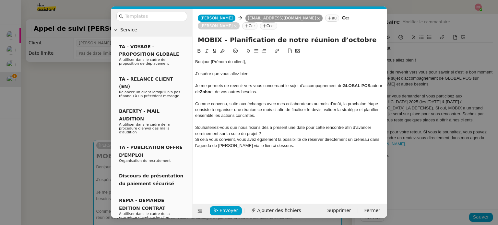
click at [270, 84] on div "Je me permets de revenir vers vous concernant le sujet d’accompagnement de GLOB…" at bounding box center [289, 89] width 189 height 12
drag, startPoint x: 343, startPoint y: 121, endPoint x: 321, endPoint y: 118, distance: 22.2
click at [321, 125] on div "Souhaiteriez-vous que nous fixions dès à présent une date pour cette rencontre …" at bounding box center [289, 131] width 189 height 12
click at [346, 125] on div "Souhaiteriez-vous que nous fixions dès à présent une date pour cet échange afin…" at bounding box center [289, 131] width 189 height 12
click at [0, 0] on lt-span "pour·" at bounding box center [0, 0] width 0 height 0
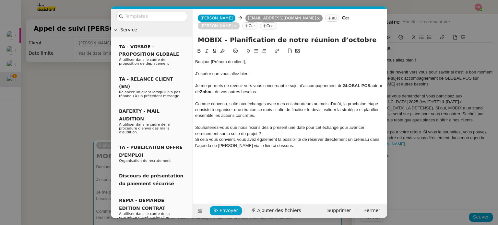
click at [284, 137] on div "Si cela vous convient, vous avez également la possibilité de réserver directeme…" at bounding box center [289, 143] width 189 height 12
click at [269, 125] on div "Souhaiteriez-vous que nous fixions dès à présent une date pour cet échange pour…" at bounding box center [289, 131] width 189 height 12
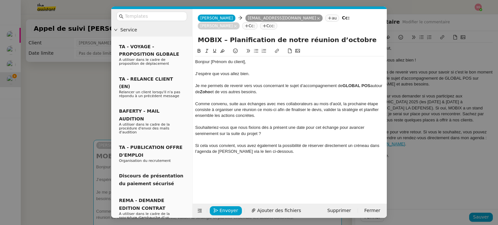
click at [293, 144] on div "Si cela vous convient, vous avez également la possibilité de réserver directeme…" at bounding box center [289, 149] width 189 height 12
drag, startPoint x: 287, startPoint y: 144, endPoint x: 265, endPoint y: 143, distance: 22.1
click at [265, 143] on div "Si cela vous convient, vous avez également la possibilité de réserver directeme…" at bounding box center [289, 149] width 189 height 12
drag, startPoint x: 258, startPoint y: 144, endPoint x: 245, endPoint y: 142, distance: 13.1
click at [245, 143] on div "Si cela vous convient, vous avez également la possibilité de réserver directeme…" at bounding box center [289, 149] width 189 height 12
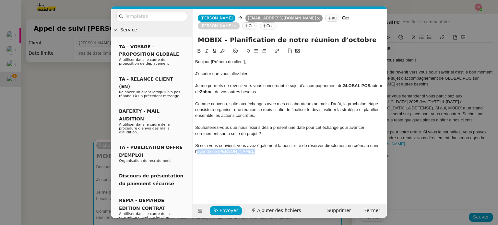
drag, startPoint x: 246, startPoint y: 143, endPoint x: 197, endPoint y: 144, distance: 48.7
click at [197, 144] on div "Si cela vous convient, vous avez également la possibilité de réserver directeme…" at bounding box center [289, 149] width 189 height 12
click at [276, 49] on icon at bounding box center [277, 51] width 5 height 5
paste input "[URL][DOMAIN_NAME]"
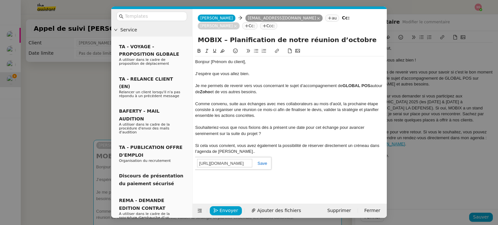
type input "[URL][DOMAIN_NAME]"
click at [265, 161] on link at bounding box center [259, 163] width 15 height 5
click at [254, 145] on div "Si cela vous convient, vous avez également la possibilité de réserver directeme…" at bounding box center [289, 149] width 189 height 12
drag, startPoint x: 241, startPoint y: 53, endPoint x: 210, endPoint y: 54, distance: 31.1
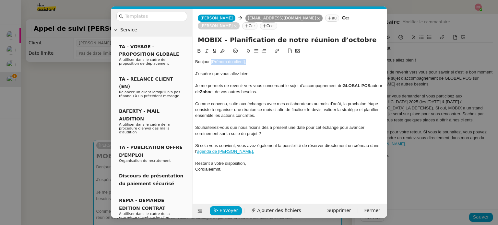
click at [210, 59] on div "Bonjour [Prénom du client]," at bounding box center [289, 62] width 189 height 6
click at [194, 120] on nz-spin "Bonjour [PERSON_NAME], J’espère que vous allez bien. Je me permets de revenir v…" at bounding box center [290, 121] width 194 height 149
click at [195, 125] on div "Souhaiteriez-vous que nous fixions dès à présent une date pour cet échange pour…" at bounding box center [289, 131] width 189 height 12
click at [254, 49] on icon at bounding box center [256, 51] width 5 height 5
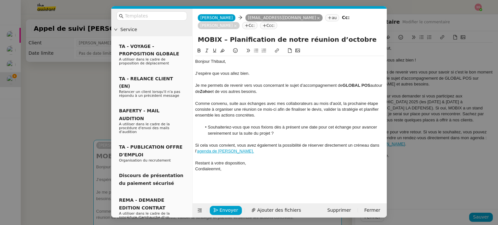
click at [213, 166] on div "Cordialeemnt," at bounding box center [289, 169] width 189 height 6
click at [0, 0] on lt-span "Cordiale me nt" at bounding box center [0, 0] width 0 height 0
click at [238, 179] on div "Bonjour [PERSON_NAME], J’espère que vous allez bien. Je me permets de revenir v…" at bounding box center [289, 120] width 189 height 147
click at [228, 209] on span "Envoyer" at bounding box center [229, 210] width 18 height 7
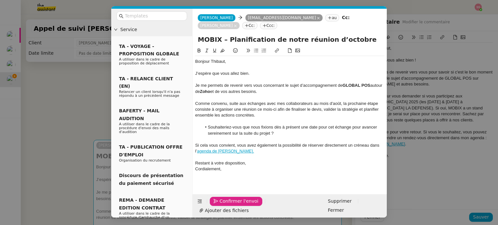
click at [228, 205] on span "Confirmer l'envoi" at bounding box center [239, 201] width 39 height 7
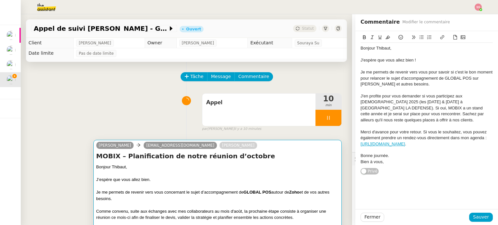
scroll to position [147, 0]
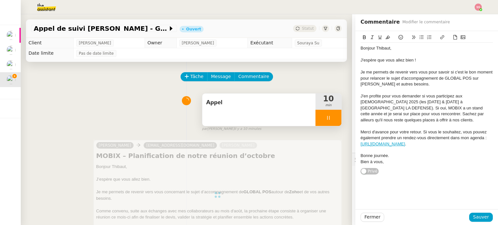
click at [325, 121] on div at bounding box center [329, 118] width 26 height 16
click at [333, 121] on icon at bounding box center [335, 117] width 5 height 5
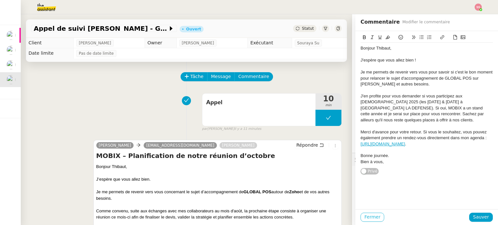
click at [367, 219] on span "Fermer" at bounding box center [373, 217] width 16 height 7
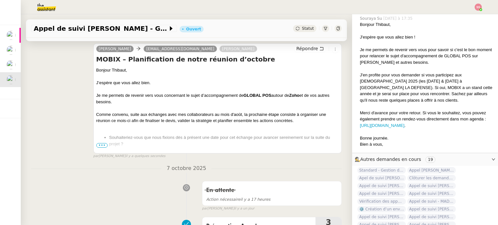
scroll to position [97, 0]
click at [71, 141] on div "[PERSON_NAME] [EMAIL_ADDRESS][DOMAIN_NAME] [PERSON_NAME] Répondre MOBIX – Plani…" at bounding box center [186, 98] width 311 height 122
click at [97, 147] on span "•••" at bounding box center [102, 145] width 12 height 5
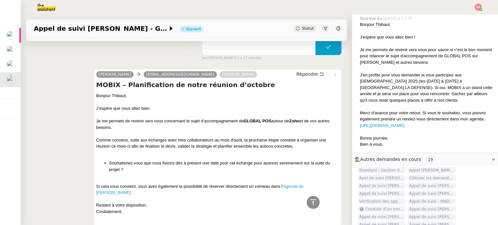
scroll to position [65, 0]
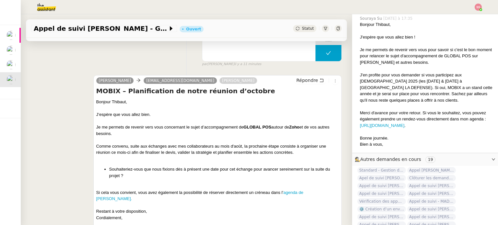
click at [302, 29] on span "Statut" at bounding box center [308, 28] width 12 height 5
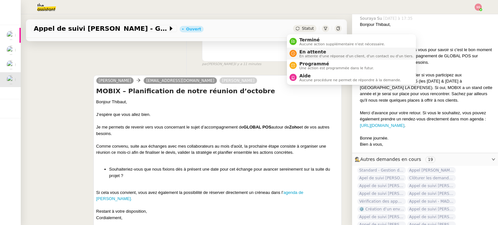
click at [308, 52] on span "En attente" at bounding box center [356, 51] width 114 height 5
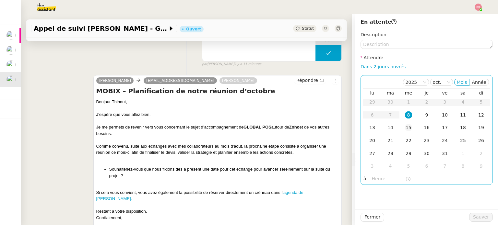
click at [405, 125] on div "15" at bounding box center [408, 127] width 7 height 7
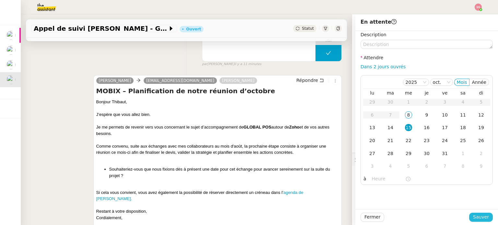
click at [473, 215] on span "Sauver" at bounding box center [481, 217] width 16 height 7
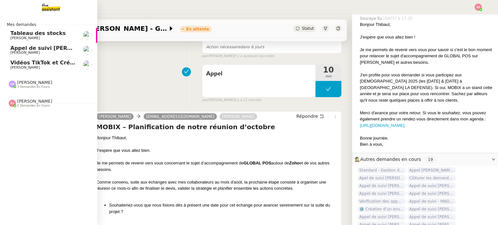
click at [52, 47] on span "Appel de suivi [PERSON_NAME]" at bounding box center [55, 48] width 91 height 6
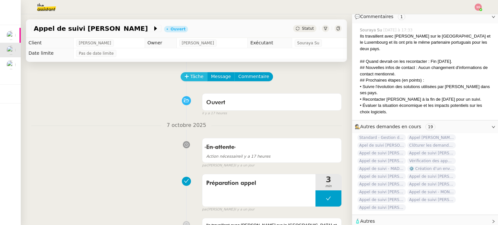
click at [185, 80] on button "Tâche" at bounding box center [194, 76] width 27 height 9
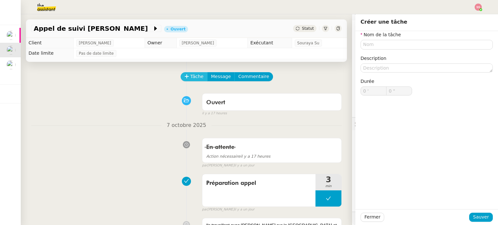
scroll to position [135, 0]
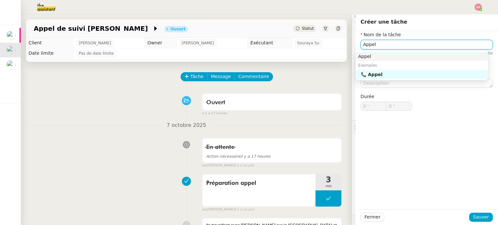
click at [365, 56] on div "Appel" at bounding box center [421, 57] width 127 height 6
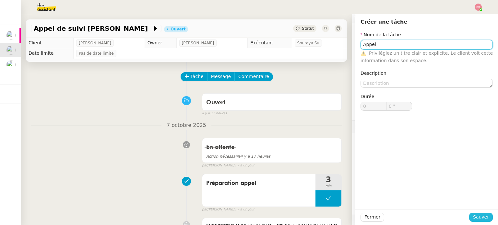
type input "Appel"
click at [482, 217] on span "Sauver" at bounding box center [481, 217] width 16 height 7
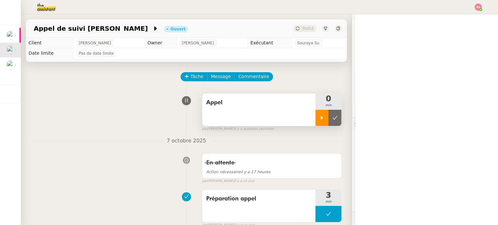
click at [320, 118] on icon at bounding box center [322, 117] width 5 height 5
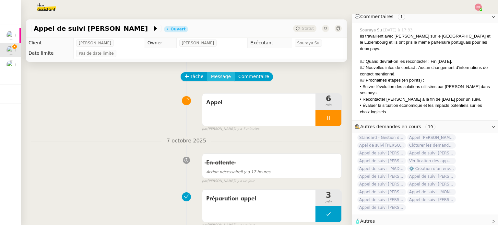
click at [219, 78] on span "Message" at bounding box center [221, 76] width 20 height 7
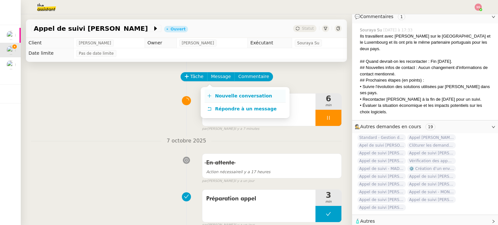
click at [225, 90] on link "Nouvelle conversation" at bounding box center [245, 96] width 81 height 13
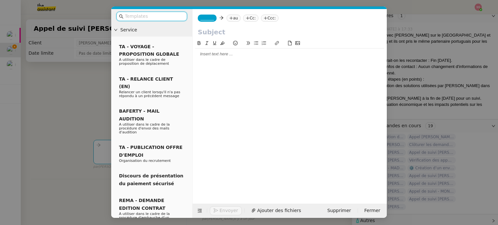
scroll to position [136, 0]
click at [231, 19] on nz-tag "au" at bounding box center [234, 18] width 14 height 7
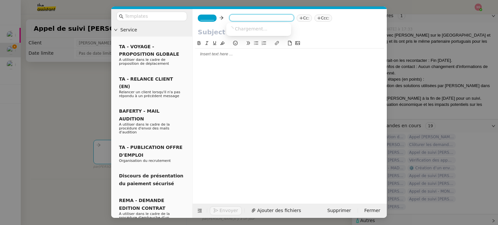
paste input "[EMAIL_ADDRESS][DOMAIN_NAME]"
type input "[EMAIL_ADDRESS][DOMAIN_NAME]"
click at [247, 30] on span "[EMAIL_ADDRESS][DOMAIN_NAME]" at bounding box center [268, 28] width 79 height 5
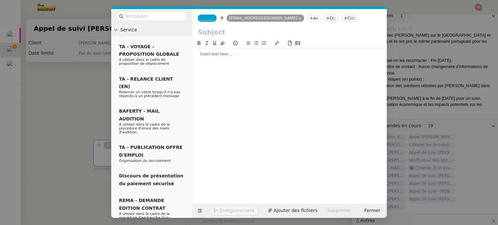
click at [341, 19] on nz-tag "Ccc:" at bounding box center [350, 18] width 18 height 7
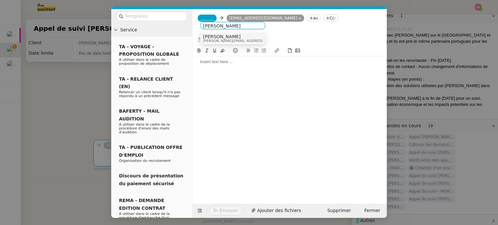
type input "[PERSON_NAME]"
click at [326, 17] on icon at bounding box center [328, 18] width 4 height 4
type input "[PERSON_NAME]"
click at [252, 37] on div "[PERSON_NAME] [PERSON_NAME][EMAIL_ADDRESS][DOMAIN_NAME]" at bounding box center [233, 38] width 60 height 9
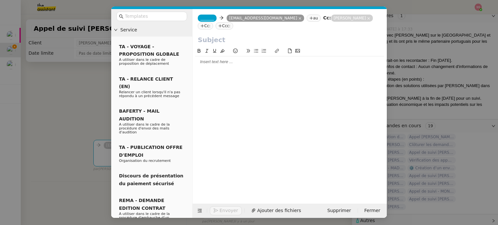
click at [205, 20] on span "_______" at bounding box center [207, 18] width 14 height 5
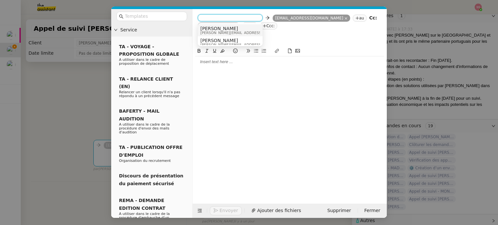
click at [224, 28] on div "Alex [EMAIL_ADDRESS][DOMAIN_NAME]" at bounding box center [248, 30] width 97 height 9
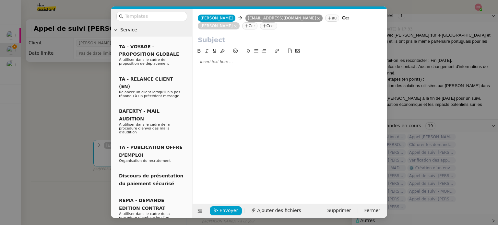
click at [228, 36] on input "text" at bounding box center [290, 40] width 184 height 10
paste input "Suivi sur vos projets Zoho"
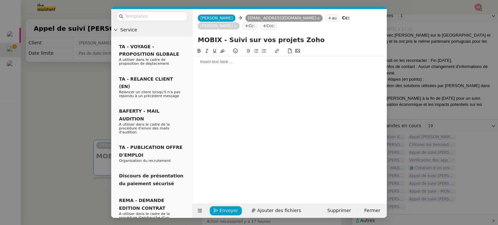
drag, startPoint x: 252, startPoint y: 41, endPoint x: 241, endPoint y: 42, distance: 11.1
click at [241, 42] on input "MOBIX - Suivi sur vos projets Zoho" at bounding box center [290, 40] width 184 height 10
type input "MOBIX - Suivi de vos projets Zoho"
click at [252, 60] on div at bounding box center [289, 62] width 189 height 6
paste div
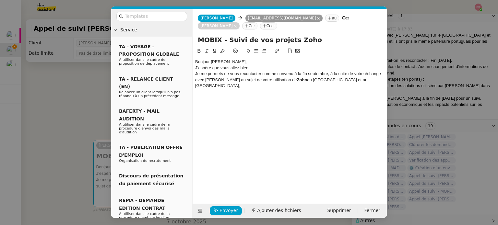
click at [250, 64] on div "Bonjour [PERSON_NAME]," at bounding box center [289, 62] width 189 height 6
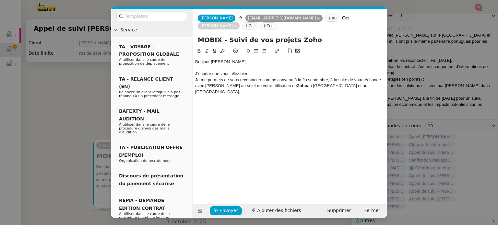
click at [260, 70] on div at bounding box center [289, 68] width 189 height 6
click at [257, 75] on div "J’espère que vous allez bien." at bounding box center [289, 74] width 189 height 6
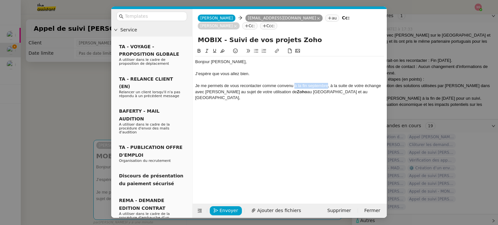
drag, startPoint x: 327, startPoint y: 86, endPoint x: 294, endPoint y: 87, distance: 33.1
click at [294, 87] on div "Je me permets de vous recontacter comme convenu à la fin septembre, à la suite …" at bounding box center [289, 92] width 189 height 18
click at [258, 94] on div "Je me permets de vous recontacter comme convenu, à la suite de votre échange av…" at bounding box center [289, 92] width 189 height 18
click at [324, 94] on div "Je me permets de vous recontacter comme convenu, à la suite de votre échange av…" at bounding box center [289, 92] width 189 height 18
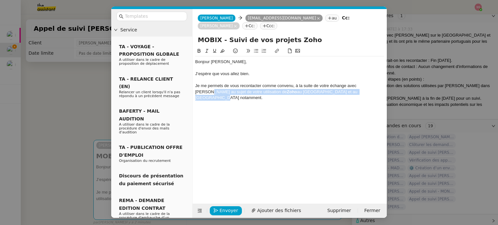
drag, startPoint x: 343, startPoint y: 92, endPoint x: 370, endPoint y: 87, distance: 27.7
click at [370, 87] on div "Je me permets de vous recontacter comme convenu, à la suite de votre échange av…" at bounding box center [289, 92] width 189 height 18
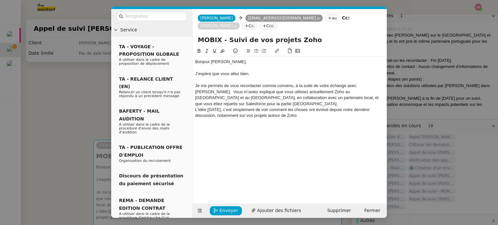
click at [200, 90] on div "Je me permets de vous recontacter comme convenu, à la suite de votre échange av…" at bounding box center [289, 95] width 189 height 24
click at [371, 97] on div "Je me permets de vous recontacter comme convenu, à la suite de votre échange av…" at bounding box center [289, 95] width 189 height 24
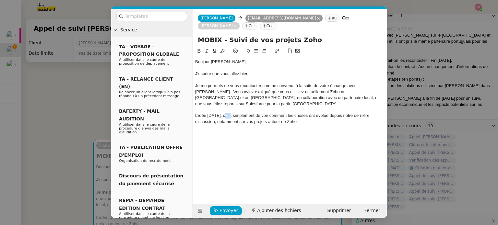
drag, startPoint x: 230, startPoint y: 110, endPoint x: 224, endPoint y: 109, distance: 6.4
click at [224, 113] on div "L’idée [DATE], c’est simplement de voir comment les choses ont évolué depuis no…" at bounding box center [289, 119] width 189 height 12
drag, startPoint x: 360, startPoint y: 110, endPoint x: 350, endPoint y: 110, distance: 9.4
click at [350, 113] on div "L’idée [DATE], c’est simplement de voir comment les choses ont évolué depuis no…" at bounding box center [289, 119] width 189 height 12
drag, startPoint x: 303, startPoint y: 116, endPoint x: 275, endPoint y: 116, distance: 27.9
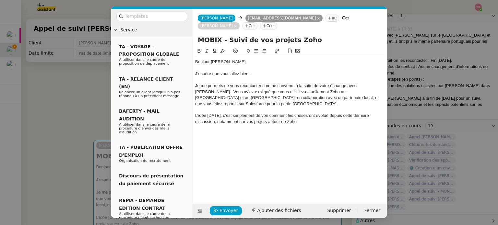
click at [275, 116] on div "L’idée [DATE], c’est simplement de voir comment les choses ont évolué depuis ce…" at bounding box center [289, 119] width 189 height 12
click at [293, 119] on div "L’idée [DATE], c’est simplement de voir comment les choses ont évolué depuis ce…" at bounding box center [289, 119] width 189 height 12
click at [303, 116] on div "L’idée [DATE], c’est simplement de voir comment les choses ont évolué depuis ce…" at bounding box center [289, 119] width 189 height 12
drag, startPoint x: 269, startPoint y: 128, endPoint x: 241, endPoint y: 127, distance: 28.3
click at [241, 131] on div "Si vous êtes disponible, je serais ravi(e) d’échanger quelques minutes avec vou…" at bounding box center [289, 137] width 189 height 12
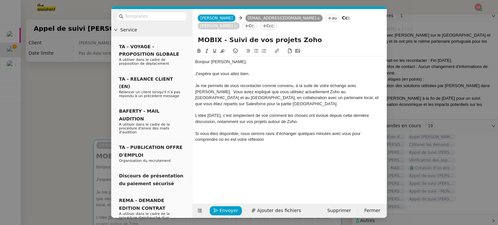
click at [250, 133] on div "Si vous êtes disponible, nous serions ravis d’échanger quelques minutes avec vo…" at bounding box center [289, 137] width 189 height 12
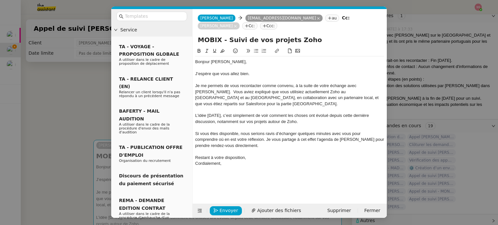
click at [85, 104] on nz-modal-container "Service TA - VOYAGE - PROPOSITION GLOBALE A utiliser dans le cadre de propositi…" at bounding box center [249, 112] width 498 height 225
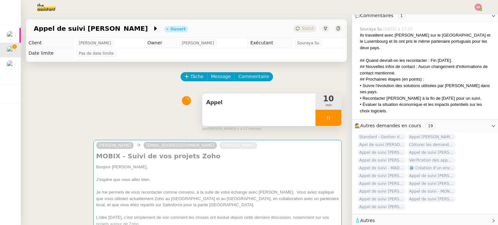
scroll to position [135, 0]
click at [328, 116] on div at bounding box center [329, 118] width 26 height 16
click at [333, 116] on icon at bounding box center [335, 117] width 5 height 5
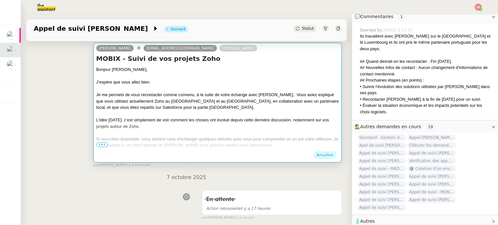
scroll to position [32, 0]
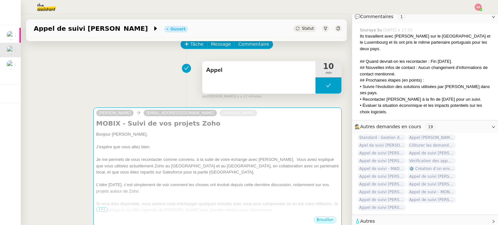
click at [261, 87] on div "Appel" at bounding box center [258, 77] width 113 height 32
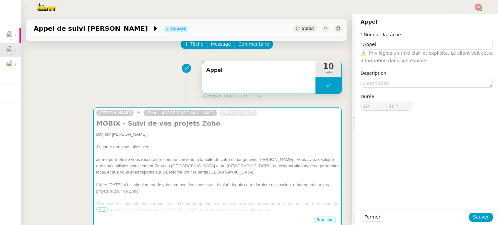
scroll to position [135, 0]
click at [373, 80] on textarea at bounding box center [427, 83] width 132 height 9
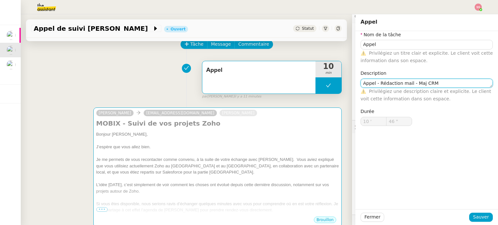
type textarea "Appel - Rédaction mail - Maj CRM"
click at [483, 224] on div "Fermer Sauver" at bounding box center [427, 218] width 143 height 16
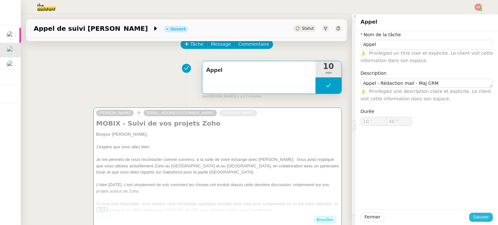
click at [481, 221] on span "Sauver" at bounding box center [481, 217] width 16 height 7
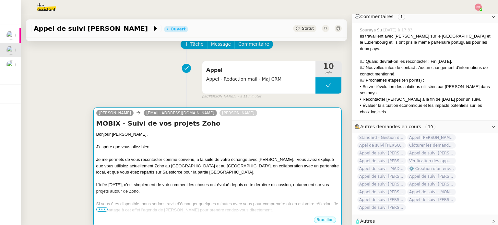
scroll to position [65, 0]
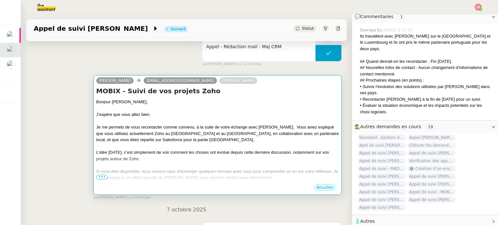
click at [241, 145] on div at bounding box center [217, 146] width 243 height 6
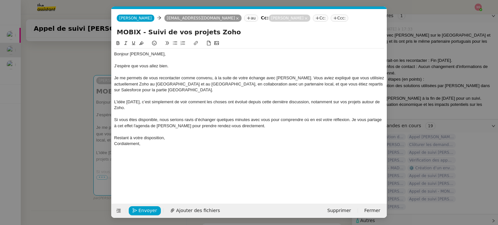
scroll to position [136, 0]
drag, startPoint x: 136, startPoint y: 126, endPoint x: 169, endPoint y: 125, distance: 32.8
click at [169, 125] on div "Si vous êtes disponible, nous serions ravis d’échanger quelques minutes avec vo…" at bounding box center [249, 123] width 270 height 12
click at [196, 43] on icon at bounding box center [196, 43] width 5 height 5
paste input "[URL][DOMAIN_NAME]"
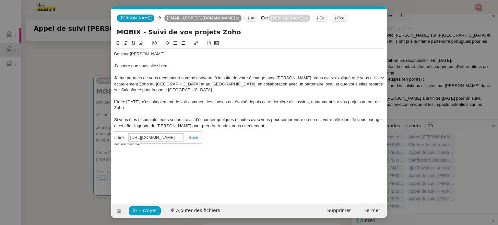
scroll to position [0, 25]
type input "[URL][DOMAIN_NAME]"
click at [196, 137] on link at bounding box center [191, 137] width 15 height 5
click at [218, 136] on div "Restant à votre disposition," at bounding box center [249, 138] width 270 height 6
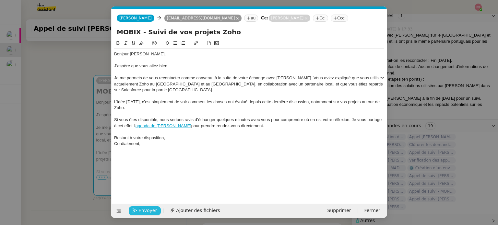
click at [149, 210] on span "Envoyer" at bounding box center [148, 210] width 18 height 7
click at [153, 211] on span "Confirmer l'envoi" at bounding box center [158, 210] width 39 height 7
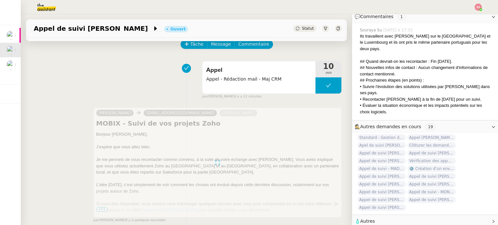
scroll to position [97, 0]
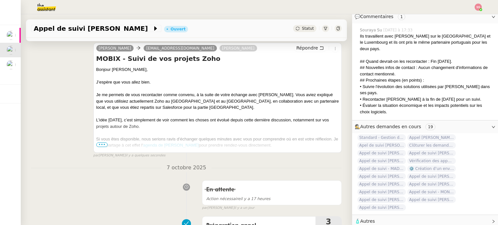
click at [478, 9] on img at bounding box center [478, 7] width 7 height 7
click at [464, 15] on li "Suivi" at bounding box center [461, 18] width 42 height 9
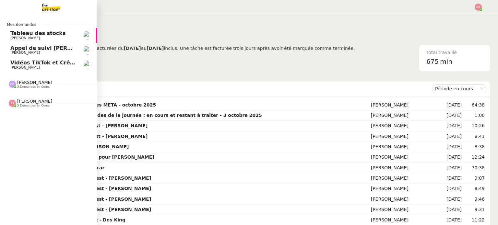
drag, startPoint x: 38, startPoint y: 48, endPoint x: 70, endPoint y: 47, distance: 32.5
click at [38, 48] on span "Appel de suivi [PERSON_NAME]" at bounding box center [55, 48] width 91 height 6
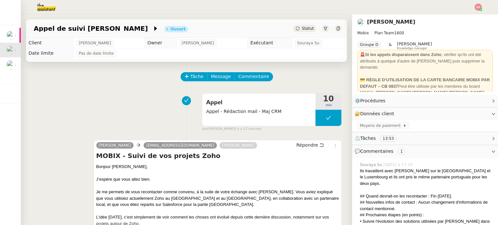
click at [296, 29] on icon at bounding box center [298, 29] width 4 height 4
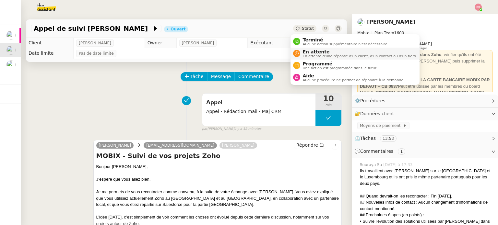
click at [298, 49] on li "En attente En attente d'une réponse d'un client, d'un contact ou d'un tiers." at bounding box center [355, 54] width 129 height 12
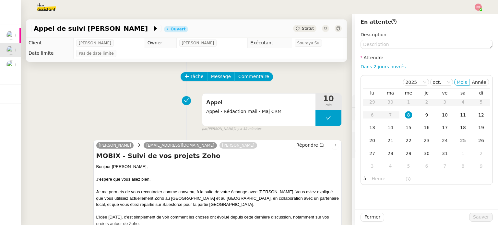
scroll to position [97, 0]
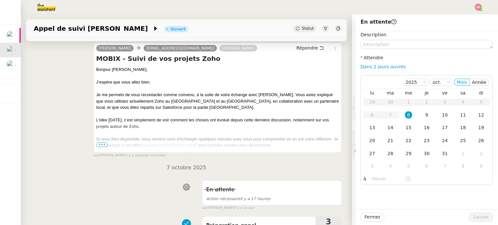
click at [101, 146] on span "•••" at bounding box center [102, 145] width 12 height 5
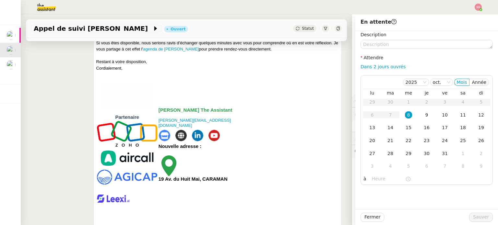
scroll to position [195, 0]
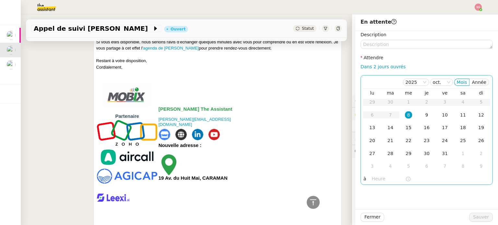
click at [400, 129] on td "15" at bounding box center [409, 128] width 18 height 13
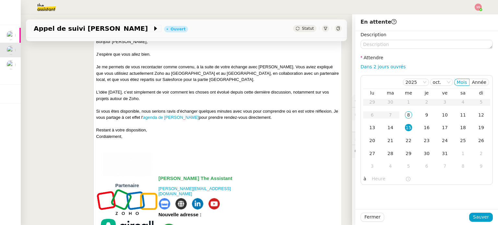
scroll to position [97, 0]
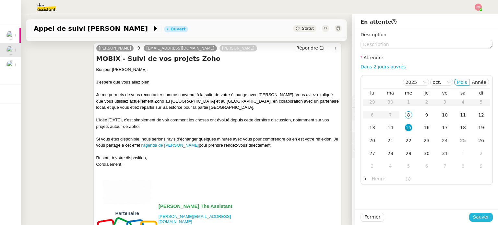
click at [479, 217] on span "Sauver" at bounding box center [481, 217] width 16 height 7
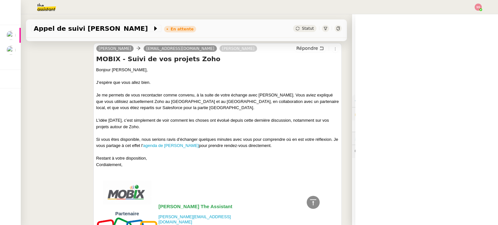
scroll to position [3, 0]
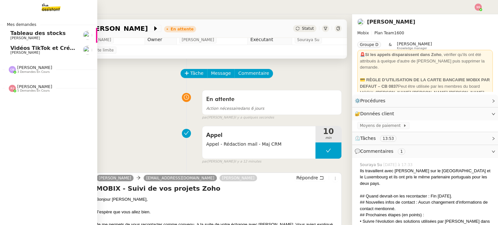
click at [39, 54] on span "[PERSON_NAME]" at bounding box center [43, 53] width 66 height 4
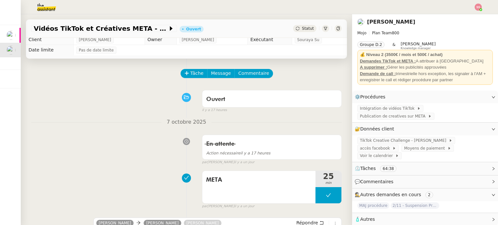
click at [117, 108] on div "Ouvert false il y a 17 heures" at bounding box center [186, 100] width 311 height 26
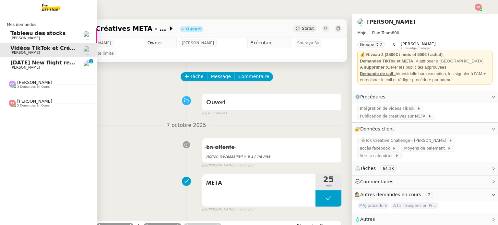
click at [61, 68] on span "[PERSON_NAME]" at bounding box center [43, 68] width 66 height 4
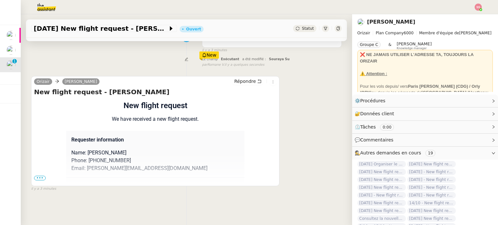
scroll to position [65, 0]
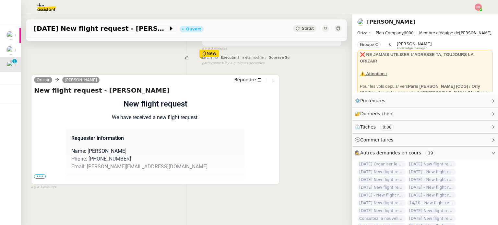
click at [38, 177] on span "•••" at bounding box center [40, 177] width 12 height 5
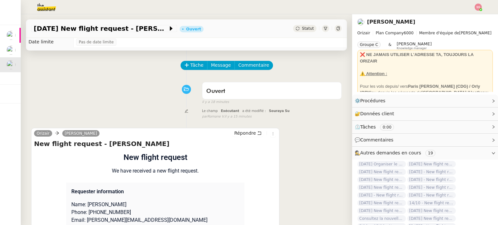
scroll to position [0, 0]
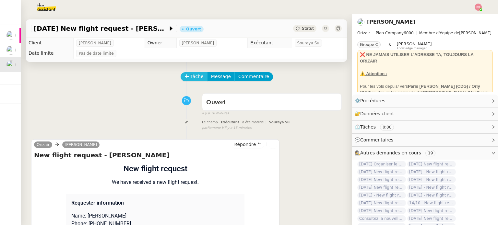
click at [190, 78] on span "Tâche" at bounding box center [196, 76] width 13 height 7
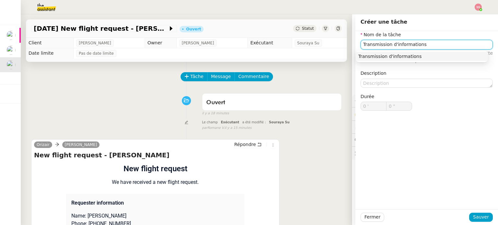
click at [416, 56] on div "Transmission d'informations" at bounding box center [421, 57] width 127 height 6
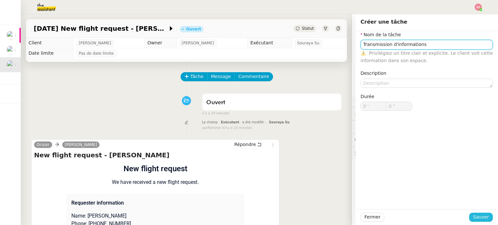
type input "Transmission d'informations"
click at [483, 214] on span "Sauver" at bounding box center [481, 217] width 16 height 7
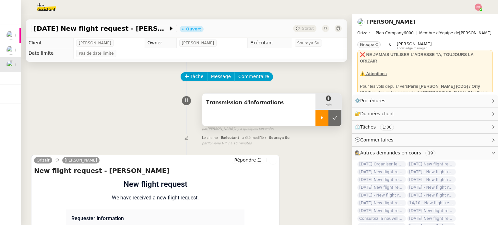
click at [318, 118] on div at bounding box center [322, 118] width 13 height 16
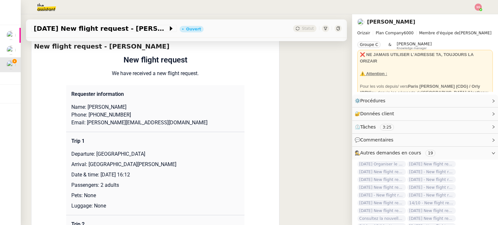
scroll to position [162, 0]
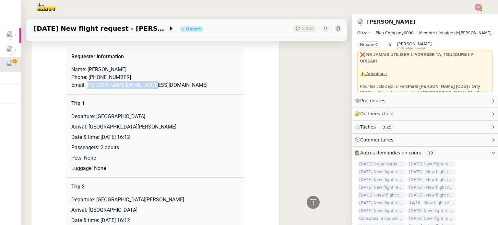
drag, startPoint x: 143, startPoint y: 89, endPoint x: 83, endPoint y: 85, distance: 60.4
click at [83, 85] on p "Email: [PERSON_NAME][EMAIL_ADDRESS][DOMAIN_NAME]" at bounding box center [155, 85] width 168 height 8
copy p "[PERSON_NAME][EMAIL_ADDRESS][DOMAIN_NAME]"
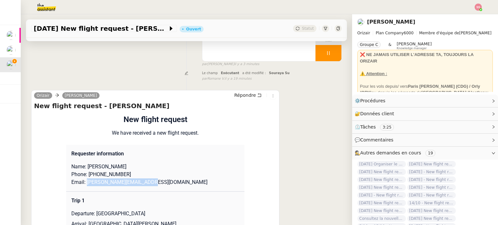
scroll to position [0, 0]
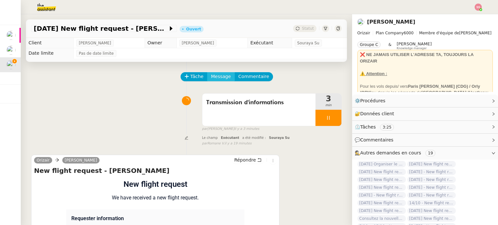
click at [219, 76] on span "Message" at bounding box center [221, 76] width 20 height 7
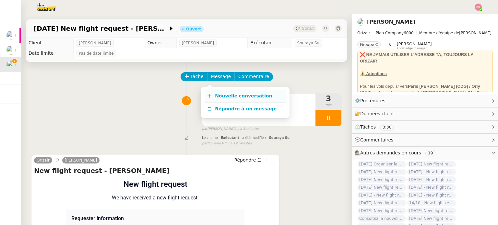
click at [234, 97] on span "Nouvelle conversation" at bounding box center [243, 95] width 57 height 5
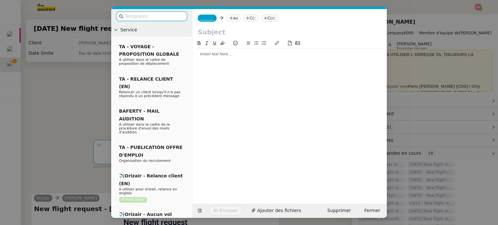
click at [233, 22] on div "_______ au Cc: Ccc:" at bounding box center [290, 18] width 194 height 18
click at [231, 18] on nz-tag "au" at bounding box center [234, 18] width 14 height 7
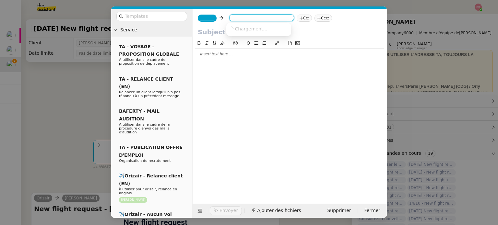
paste input "[PERSON_NAME][EMAIL_ADDRESS][DOMAIN_NAME]"
type input "[PERSON_NAME][EMAIL_ADDRESS][DOMAIN_NAME]"
click at [250, 27] on span "[PERSON_NAME][EMAIL_ADDRESS][DOMAIN_NAME]" at bounding box center [287, 28] width 117 height 5
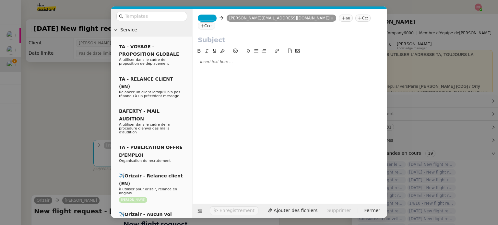
click at [211, 16] on span "_______" at bounding box center [207, 18] width 14 height 5
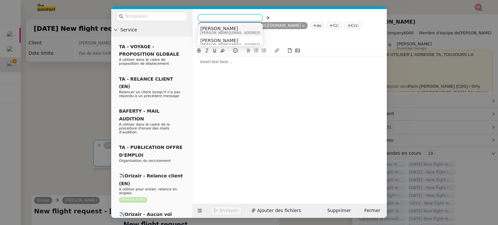
click at [226, 28] on span "[PERSON_NAME]" at bounding box center [246, 28] width 92 height 5
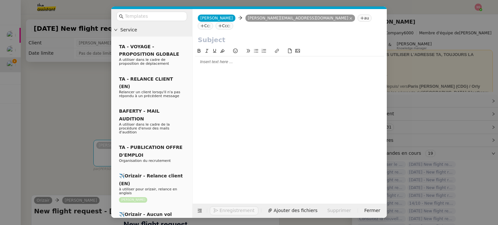
click at [233, 22] on nz-tag "Ccc:" at bounding box center [225, 25] width 18 height 7
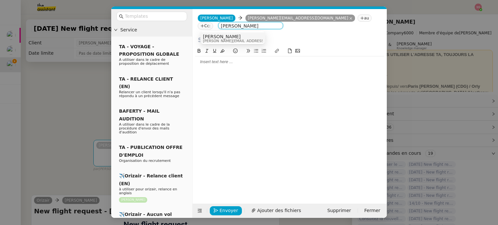
type input "[PERSON_NAME]"
click at [244, 34] on div "[PERSON_NAME] [PERSON_NAME][EMAIL_ADDRESS][DOMAIN_NAME]" at bounding box center [233, 38] width 60 height 9
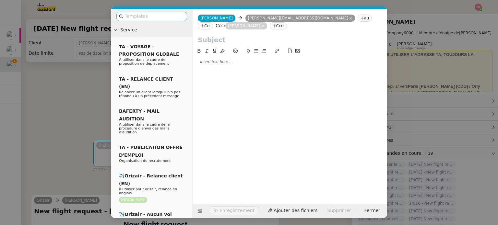
click at [166, 16] on input "text" at bounding box center [154, 16] width 58 height 7
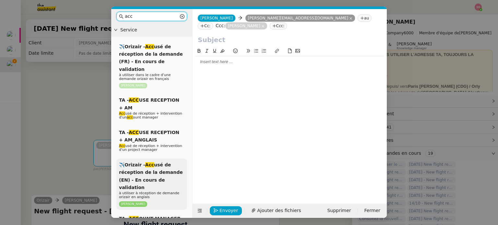
type input "acc"
click at [154, 162] on div "✈️Orizair - Acc usé de réception de la demande (EN) - En cours de validation à …" at bounding box center [151, 184] width 71 height 51
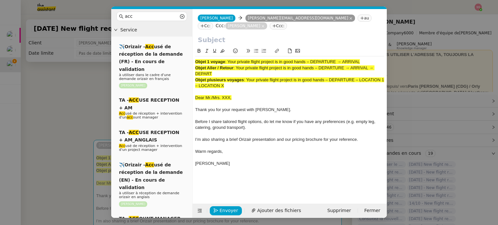
drag, startPoint x: 229, startPoint y: 54, endPoint x: 378, endPoint y: 54, distance: 148.9
click at [378, 59] on div "Objet 1 voyage : Your private flight project is in good hands – DEPARTURE → ARR…" at bounding box center [289, 62] width 189 height 6
copy span "Your private flight project is in good hands – DEPARTURE → ARRIVAL"
click at [253, 35] on input "text" at bounding box center [290, 40] width 184 height 10
paste input "Your private flight project is in good hands – DEPARTURE → ARRIVAL"
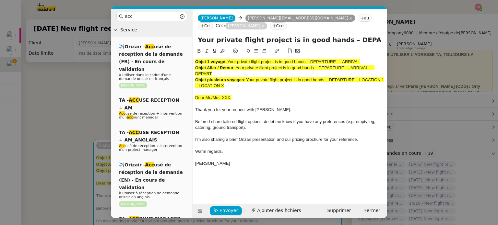
scroll to position [0, 28]
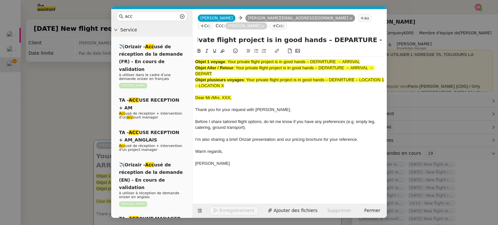
type input "Your private flight project is in good hands – DEPARTURE → ARRIVAL"
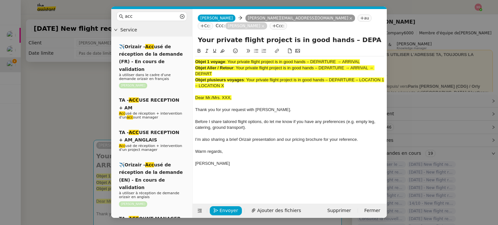
drag, startPoint x: 235, startPoint y: 78, endPoint x: 189, endPoint y: 35, distance: 62.7
click at [189, 35] on nz-layout "acc Service ✈️Orizair - Acc usé de réception de la demande (FR) - En cours de v…" at bounding box center [249, 113] width 276 height 209
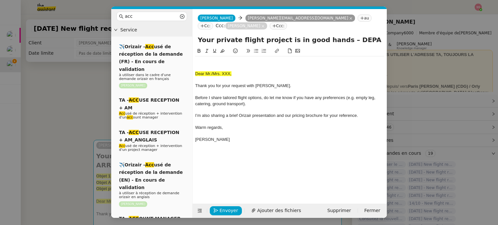
click at [94, 83] on nz-modal-container "acc Service ✈️Orizair - Acc usé de réception de la demande (FR) - En cours de v…" at bounding box center [249, 112] width 498 height 225
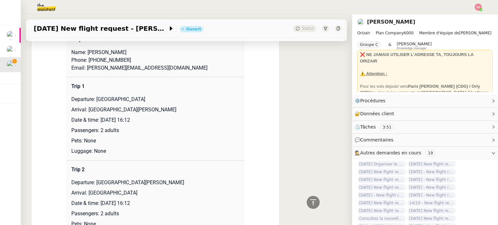
scroll to position [324, 0]
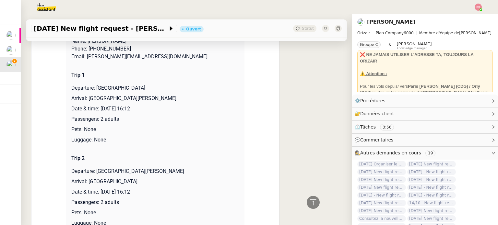
drag, startPoint x: 94, startPoint y: 91, endPoint x: 157, endPoint y: 89, distance: 62.6
click at [157, 89] on p "Departure: [GEOGRAPHIC_DATA]" at bounding box center [155, 88] width 168 height 8
copy p "[GEOGRAPHIC_DATA]"
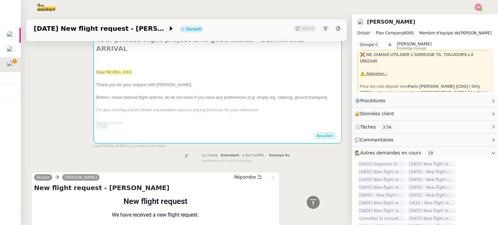
scroll to position [97, 0]
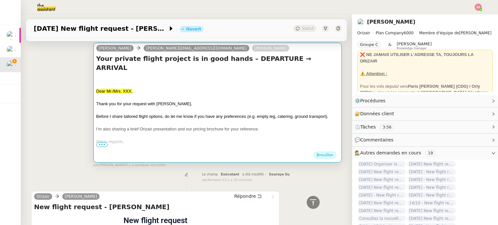
click at [246, 95] on div at bounding box center [217, 98] width 243 height 6
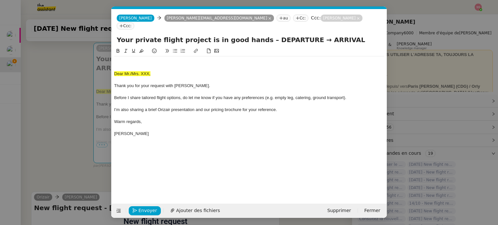
scroll to position [0, 20]
drag, startPoint x: 289, startPoint y: 32, endPoint x: 256, endPoint y: 31, distance: 33.4
click at [256, 35] on input "Your private flight project is in good hands – DEPARTURE → ARRIVAL" at bounding box center [249, 40] width 265 height 10
paste input "[GEOGRAPHIC_DATA]"
click at [365, 35] on input "Your private flight project is in good hands – [GEOGRAPHIC_DATA] → ARRIVAL" at bounding box center [249, 40] width 265 height 10
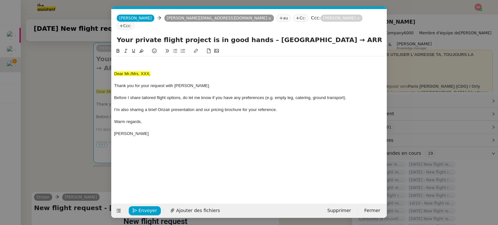
paste input "[GEOGRAPHIC_DATA]"
click at [271, 35] on input "Your private flight project is in good hands – [GEOGRAPHIC_DATA] → ARRIVAL [GEO…" at bounding box center [249, 40] width 265 height 10
click at [304, 35] on input "Your private flight project is in good hands – [GEOGRAPHIC_DATA] → ARRIVAL [GEO…" at bounding box center [249, 40] width 265 height 10
paste input "→"
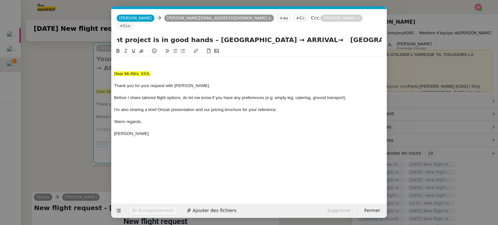
type input "Your private flight project is in good hands – [GEOGRAPHIC_DATA] → ARRIVAL→ [GE…"
click at [92, 109] on nz-modal-container "acc Service ✈️Orizair - Acc usé de réception de la demande (FR) - En cours de v…" at bounding box center [249, 112] width 498 height 225
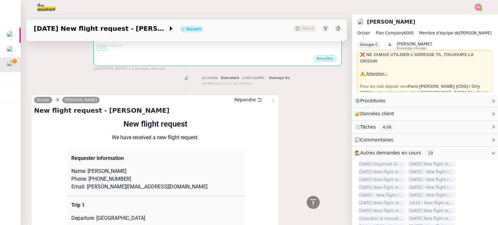
scroll to position [259, 0]
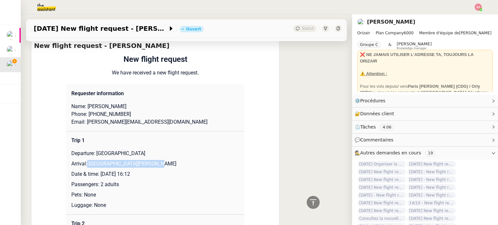
drag, startPoint x: 84, startPoint y: 164, endPoint x: 150, endPoint y: 161, distance: 66.3
click at [150, 161] on td "Trip 1 Departure: [GEOGRAPHIC_DATA] Arrival: [GEOGRAPHIC_DATA][PERSON_NAME] Dat…" at bounding box center [155, 173] width 178 height 83
copy p "[GEOGRAPHIC_DATA][PERSON_NAME]"
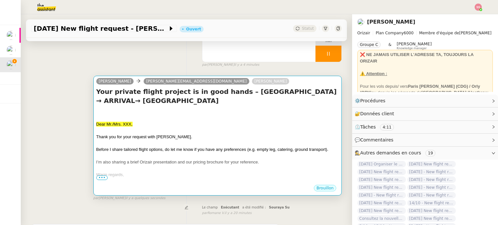
scroll to position [0, 0]
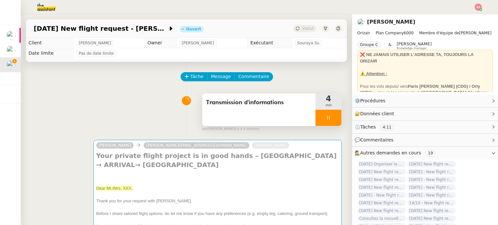
click at [317, 119] on div at bounding box center [329, 118] width 26 height 16
click at [329, 117] on button at bounding box center [335, 118] width 13 height 16
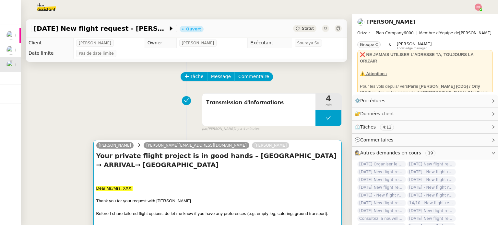
click at [249, 174] on div at bounding box center [217, 176] width 243 height 6
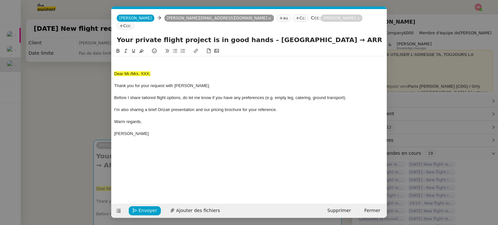
scroll to position [0, 20]
drag, startPoint x: 363, startPoint y: 33, endPoint x: 339, endPoint y: 31, distance: 24.7
click at [339, 35] on input "Your private flight project is in good hands – [GEOGRAPHIC_DATA] → ARRIVAL→ [GE…" at bounding box center [249, 40] width 265 height 10
paste input "[GEOGRAPHIC_DATA][PERSON_NAME]"
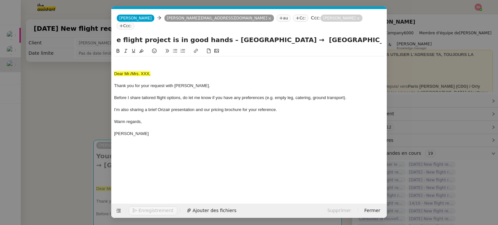
scroll to position [0, 43]
type input "Your private flight project is in good hands – [GEOGRAPHIC_DATA] → [GEOGRAPHIC_…"
click at [141, 56] on div "Dear Mr./Mrs. XXX, Thank you for your request with [PERSON_NAME]. Before I shar…" at bounding box center [249, 97] width 270 height 83
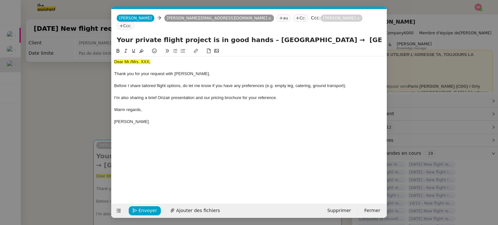
click at [83, 86] on nz-modal-container "acc Service ✈️Orizair - Acc usé de réception de la demande (FR) - En cours de v…" at bounding box center [249, 112] width 498 height 225
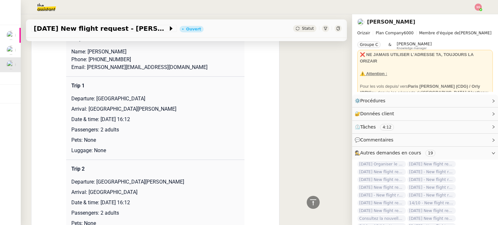
scroll to position [292, 0]
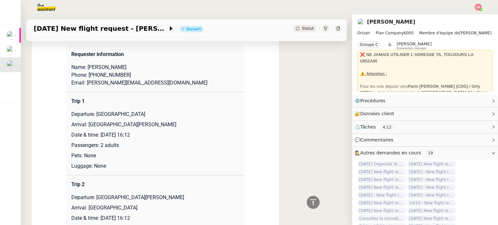
drag, startPoint x: 122, startPoint y: 67, endPoint x: 106, endPoint y: 69, distance: 15.4
click at [106, 69] on p "Name: [PERSON_NAME]" at bounding box center [155, 68] width 168 height 8
copy p "[PERSON_NAME]"
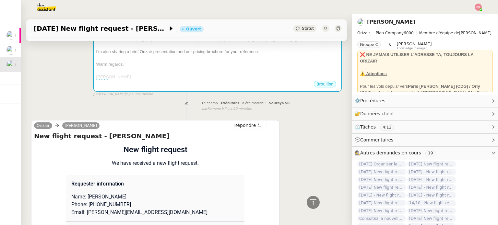
scroll to position [65, 0]
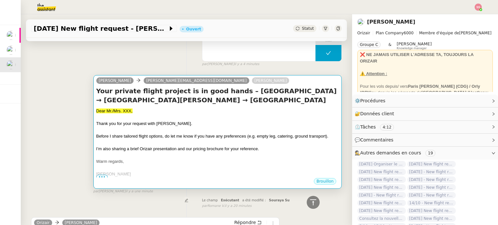
click at [189, 102] on h4 "Your private flight project is in good hands – [GEOGRAPHIC_DATA] → [GEOGRAPHIC_…" at bounding box center [217, 96] width 243 height 18
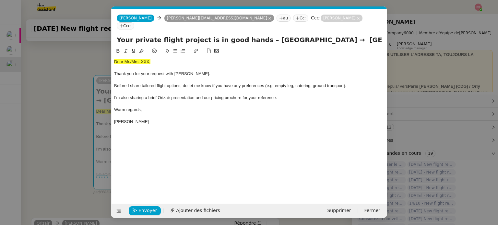
scroll to position [0, 20]
drag, startPoint x: 164, startPoint y: 56, endPoint x: 93, endPoint y: 51, distance: 71.6
click at [93, 51] on nz-modal-container "acc Service ✈️Orizair - Acc usé de réception de la demande (FR) - En cours de v…" at bounding box center [249, 112] width 498 height 225
click at [141, 47] on button at bounding box center [142, 50] width 8 height 7
click at [153, 59] on div "Dear Mr./Mrs. XXX," at bounding box center [249, 62] width 270 height 6
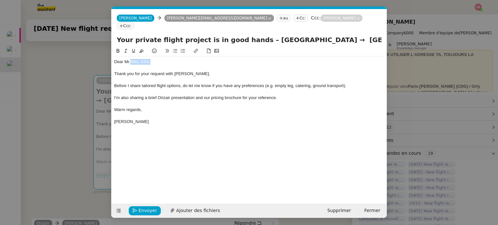
drag, startPoint x: 155, startPoint y: 55, endPoint x: 130, endPoint y: 53, distance: 25.0
click at [130, 59] on div "Dear Mr./Mrs. XXX," at bounding box center [249, 62] width 270 height 6
click at [178, 202] on nz-upload at bounding box center [249, 200] width 275 height 7
click at [183, 207] on button "Ajouter des fichiers" at bounding box center [194, 211] width 57 height 9
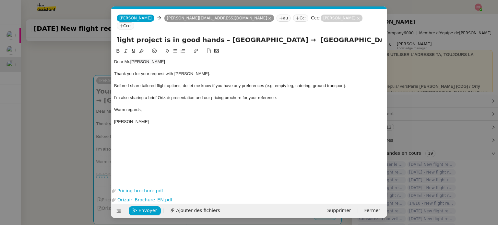
scroll to position [0, 126]
drag, startPoint x: 285, startPoint y: 34, endPoint x: 383, endPoint y: 45, distance: 99.6
click at [383, 45] on form "[PERSON_NAME] [PERSON_NAME][EMAIL_ADDRESS][DOMAIN_NAME] au Cc: Ccc: [PERSON_NAM…" at bounding box center [249, 113] width 276 height 209
click at [328, 59] on div "Dear [PERSON_NAME][GEOGRAPHIC_DATA]" at bounding box center [249, 62] width 270 height 6
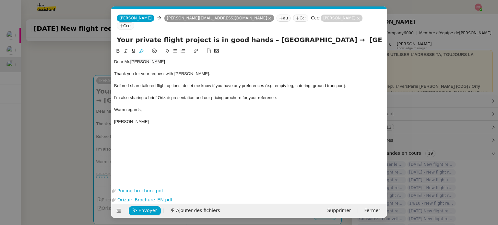
click at [77, 136] on nz-modal-container "acc Service ✈️Orizair - Acc usé de réception de la demande (FR) - En cours de v…" at bounding box center [249, 112] width 498 height 225
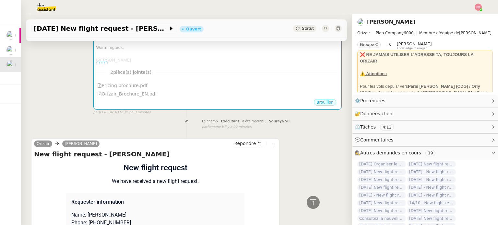
scroll to position [82, 0]
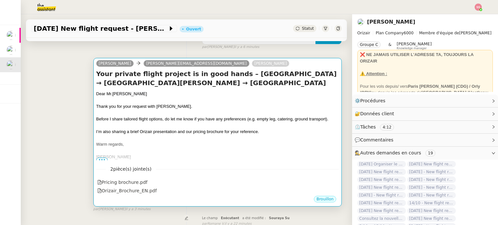
click at [192, 114] on div at bounding box center [217, 113] width 243 height 6
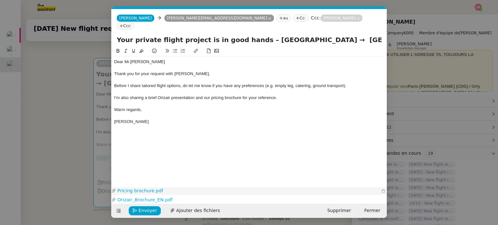
scroll to position [0, 20]
click at [139, 212] on span "Envoyer" at bounding box center [148, 210] width 18 height 7
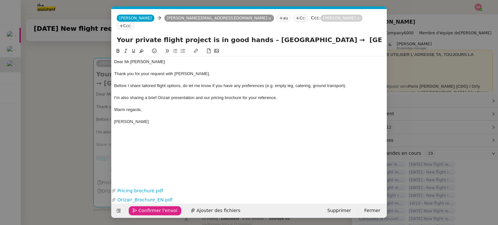
click at [139, 212] on span "Confirmer l'envoi" at bounding box center [158, 210] width 39 height 7
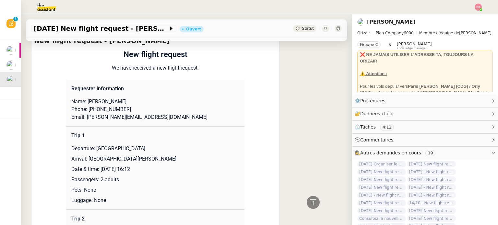
scroll to position [342, 0]
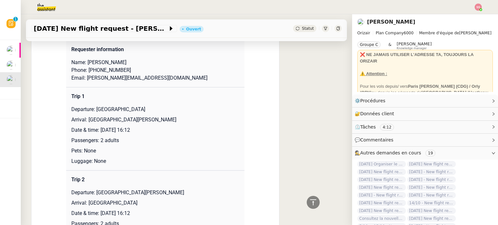
drag, startPoint x: 123, startPoint y: 65, endPoint x: 106, endPoint y: 64, distance: 16.6
click at [106, 64] on p "Name: [PERSON_NAME]" at bounding box center [155, 63] width 168 height 8
copy p "[PERSON_NAME]"
drag, startPoint x: 86, startPoint y: 64, endPoint x: 103, endPoint y: 61, distance: 17.8
click at [103, 61] on p "Name: [PERSON_NAME]" at bounding box center [155, 63] width 168 height 8
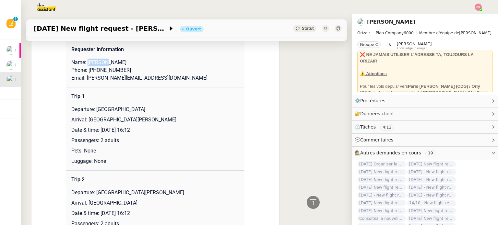
copy p "[PERSON_NAME]"
drag, startPoint x: 124, startPoint y: 72, endPoint x: 88, endPoint y: 70, distance: 36.7
click at [88, 70] on p "Phone: [PHONE_NUMBER]" at bounding box center [155, 71] width 168 height 8
drag, startPoint x: 146, startPoint y: 80, endPoint x: 83, endPoint y: 79, distance: 62.6
click at [83, 79] on p "Email: [PERSON_NAME][EMAIL_ADDRESS][DOMAIN_NAME]" at bounding box center [155, 78] width 168 height 8
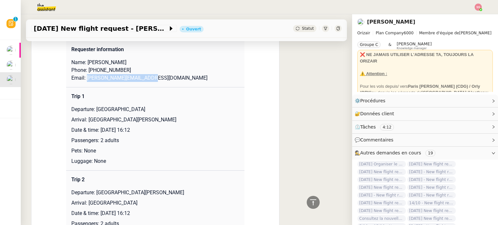
drag, startPoint x: 94, startPoint y: 113, endPoint x: 158, endPoint y: 110, distance: 64.0
click at [158, 110] on p "Departure: [GEOGRAPHIC_DATA]" at bounding box center [155, 110] width 168 height 8
drag, startPoint x: 86, startPoint y: 122, endPoint x: 152, endPoint y: 119, distance: 65.6
click at [152, 119] on p "Arrival: [GEOGRAPHIC_DATA][PERSON_NAME]" at bounding box center [155, 120] width 168 height 8
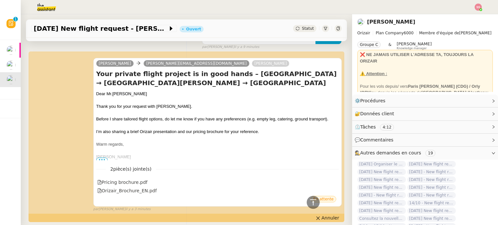
scroll to position [0, 0]
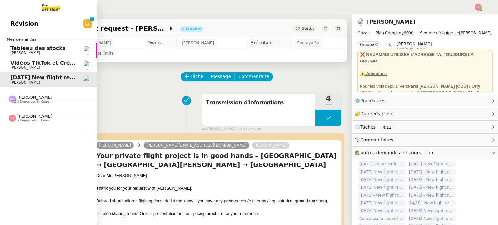
click at [30, 58] on link "Vidéos TikTok et Créatives META - [DATE] [PERSON_NAME]" at bounding box center [48, 65] width 97 height 15
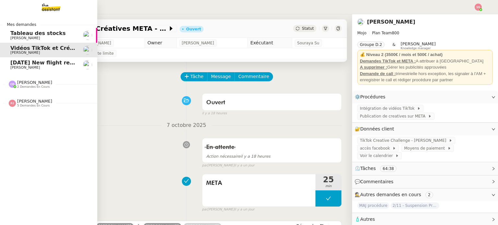
click at [16, 63] on span "[DATE] New flight request - [PERSON_NAME]" at bounding box center [75, 63] width 130 height 6
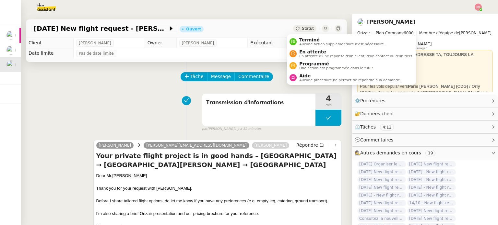
click at [302, 29] on span "Statut" at bounding box center [308, 28] width 12 height 5
click at [300, 50] on span "En attente" at bounding box center [356, 51] width 114 height 5
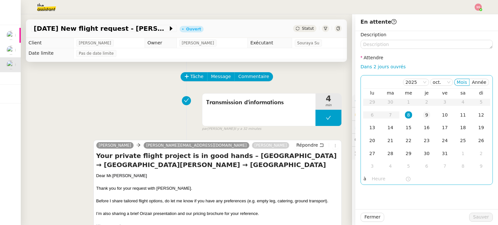
click at [423, 116] on div "9" at bounding box center [426, 115] width 7 height 7
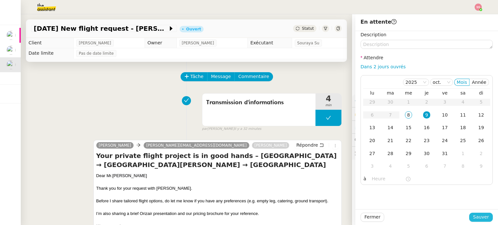
click at [476, 220] on span "Sauver" at bounding box center [481, 217] width 16 height 7
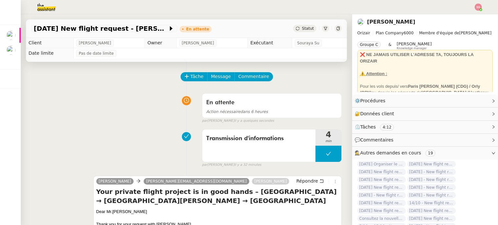
click at [478, 5] on img at bounding box center [478, 7] width 7 height 7
click at [464, 15] on li "Suivi" at bounding box center [461, 18] width 42 height 9
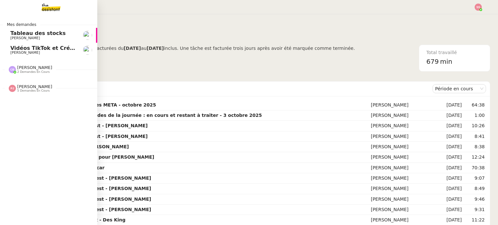
click at [24, 51] on span "[PERSON_NAME]" at bounding box center [25, 53] width 30 height 4
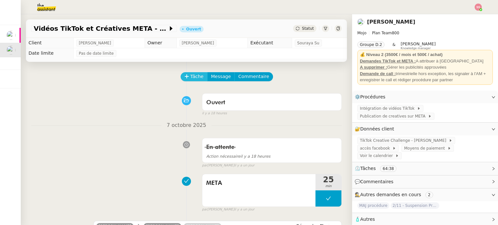
click at [190, 75] on span "Tâche" at bounding box center [196, 76] width 13 height 7
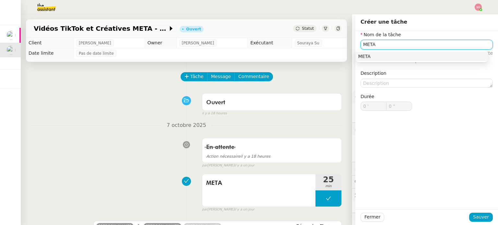
click at [362, 54] on div "META" at bounding box center [421, 57] width 127 height 6
type input "META"
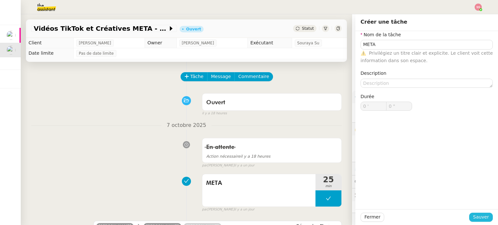
click at [474, 216] on span "Sauver" at bounding box center [481, 217] width 16 height 7
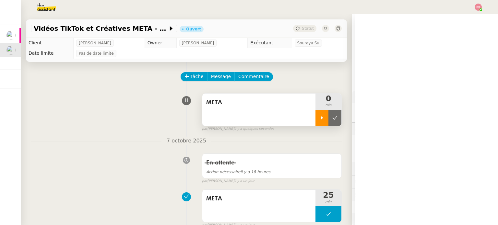
click at [316, 115] on div at bounding box center [322, 118] width 13 height 16
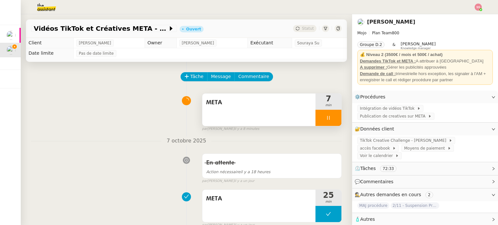
click at [328, 119] on div at bounding box center [329, 118] width 26 height 16
click at [335, 120] on button at bounding box center [335, 118] width 13 height 16
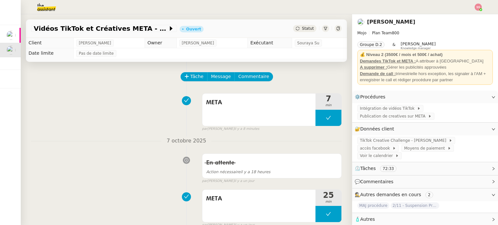
click at [484, 7] on nz-header at bounding box center [249, 7] width 498 height 14
click at [483, 7] on nz-header at bounding box center [249, 7] width 498 height 14
click at [480, 8] on img at bounding box center [478, 7] width 7 height 7
click at [465, 16] on li "Suivi" at bounding box center [461, 18] width 42 height 9
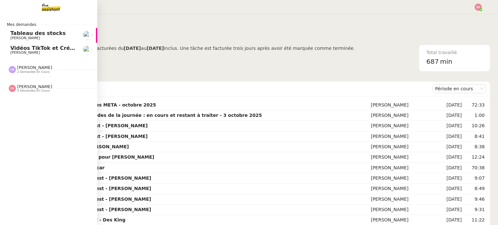
drag, startPoint x: 24, startPoint y: 44, endPoint x: 31, endPoint y: 44, distance: 7.1
click at [24, 44] on link "Vidéos TikTok et Créatives META - [DATE] [PERSON_NAME]" at bounding box center [48, 50] width 97 height 15
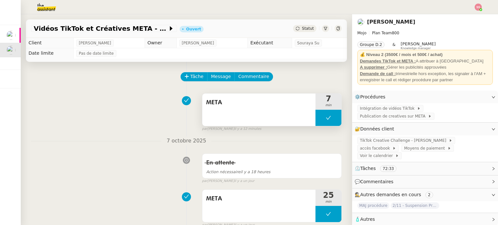
click at [322, 113] on button at bounding box center [329, 118] width 26 height 16
click at [320, 116] on icon at bounding box center [322, 117] width 5 height 5
click at [479, 6] on img at bounding box center [478, 7] width 7 height 7
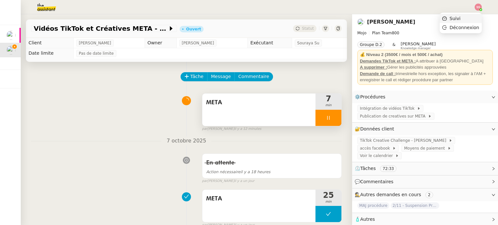
click at [466, 17] on li "Suivi" at bounding box center [461, 18] width 42 height 9
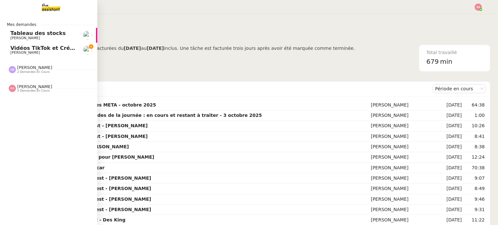
click at [20, 49] on span "Vidéos TikTok et Créatives META - octobre 2025" at bounding box center [80, 48] width 140 height 6
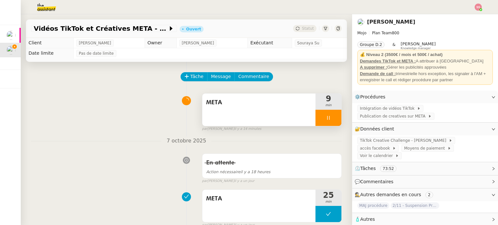
click at [333, 114] on div at bounding box center [329, 118] width 26 height 16
click at [333, 114] on button at bounding box center [335, 118] width 13 height 16
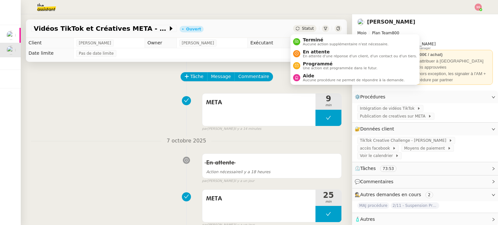
click at [298, 30] on div "Statut" at bounding box center [304, 28] width 23 height 7
click at [304, 52] on span "En attente" at bounding box center [360, 51] width 114 height 5
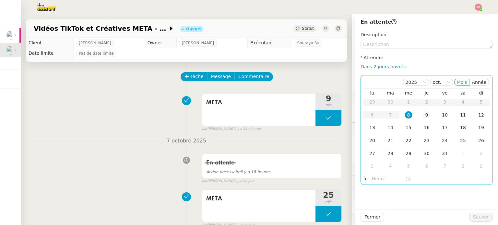
click at [423, 113] on div "9" at bounding box center [426, 115] width 7 height 7
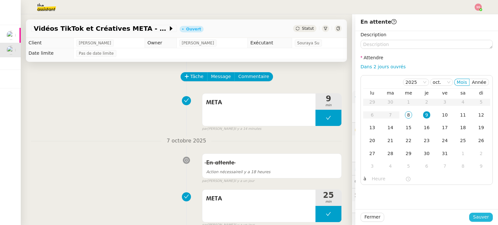
click at [475, 218] on span "Sauver" at bounding box center [481, 217] width 16 height 7
